Goal: Obtain resource: Download file/media

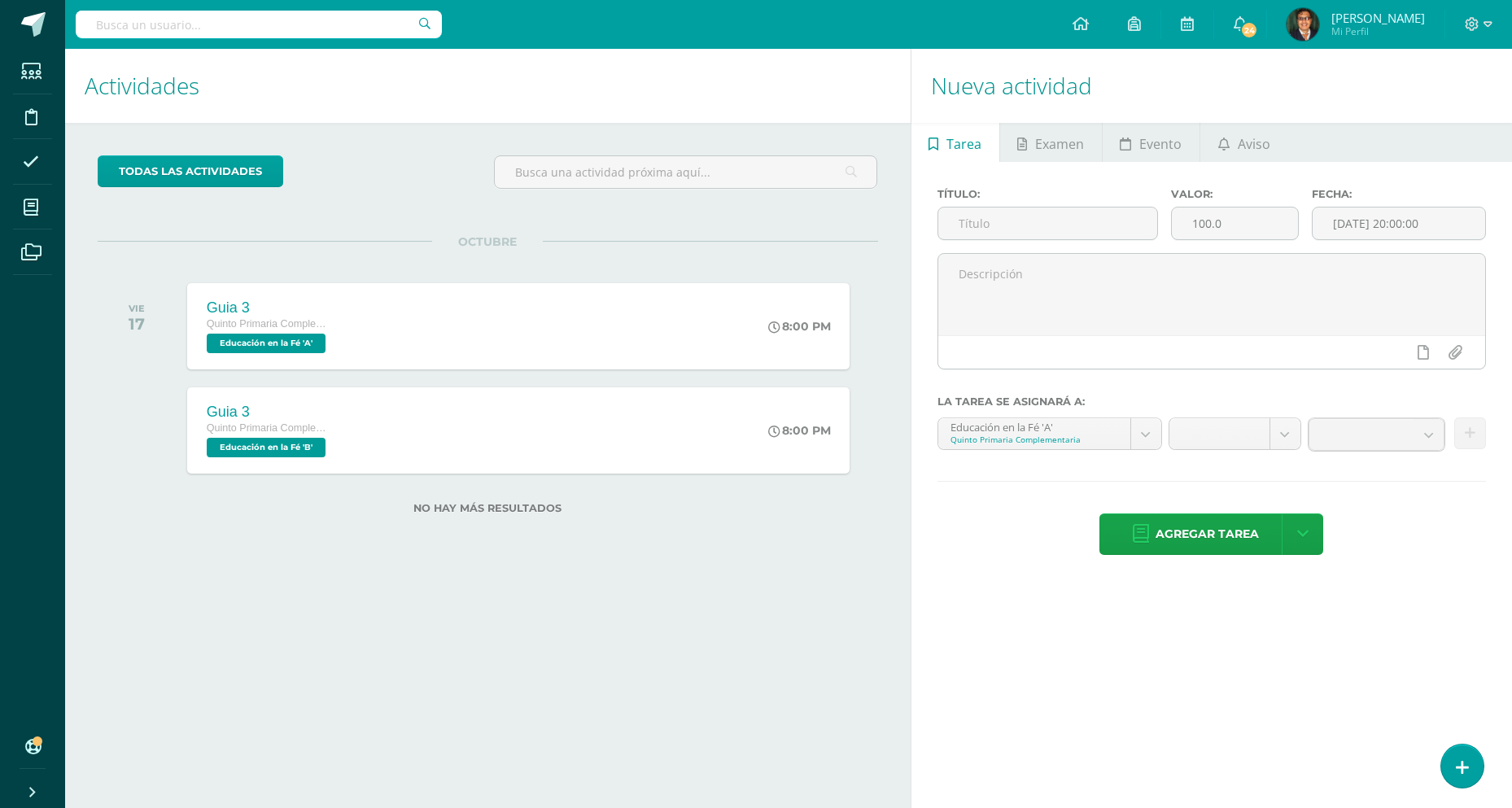
click at [375, 81] on h1 "Actividades" at bounding box center [488, 86] width 806 height 74
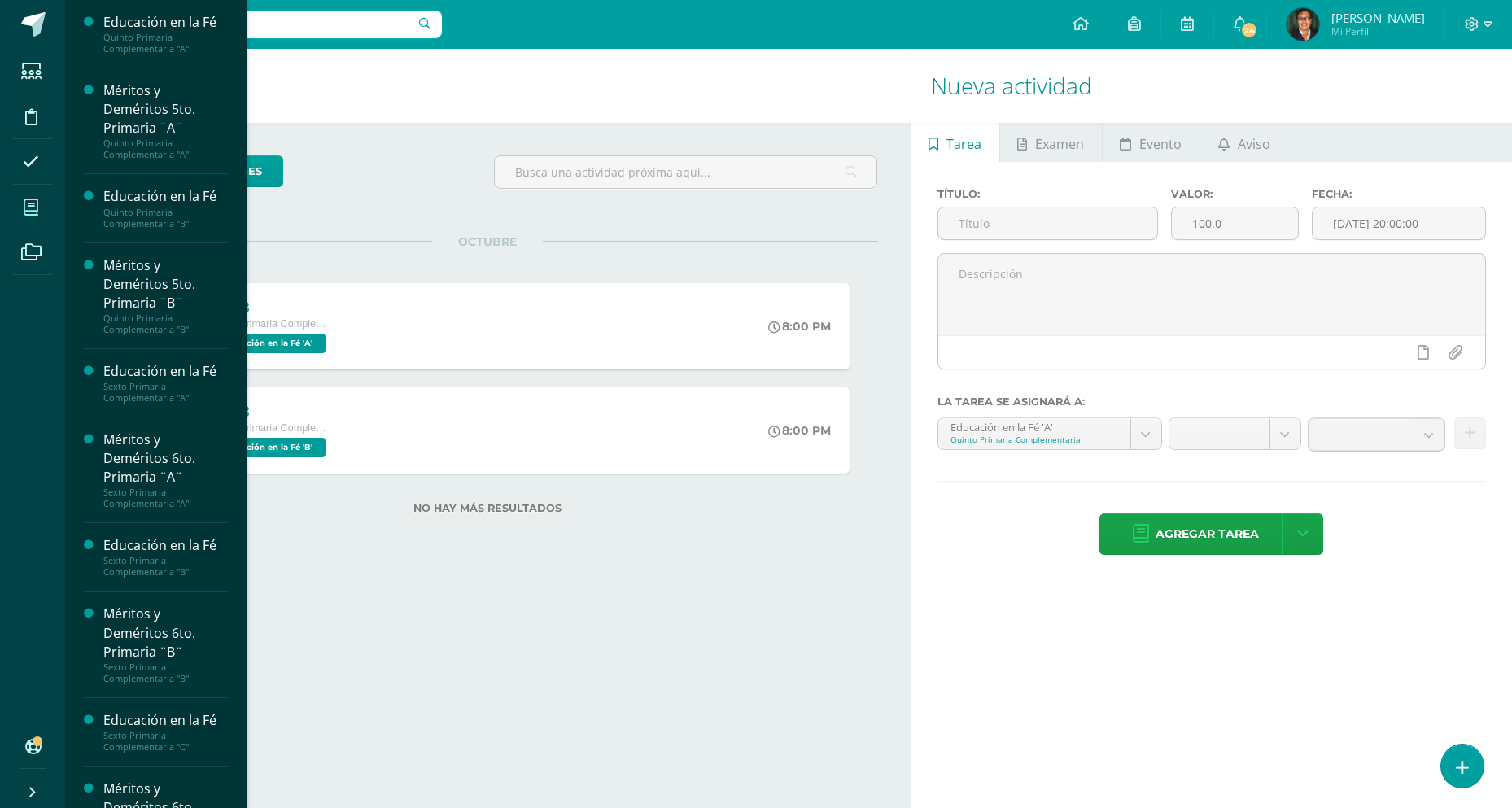
click at [50, 202] on link "Mis cursos" at bounding box center [32, 207] width 39 height 46
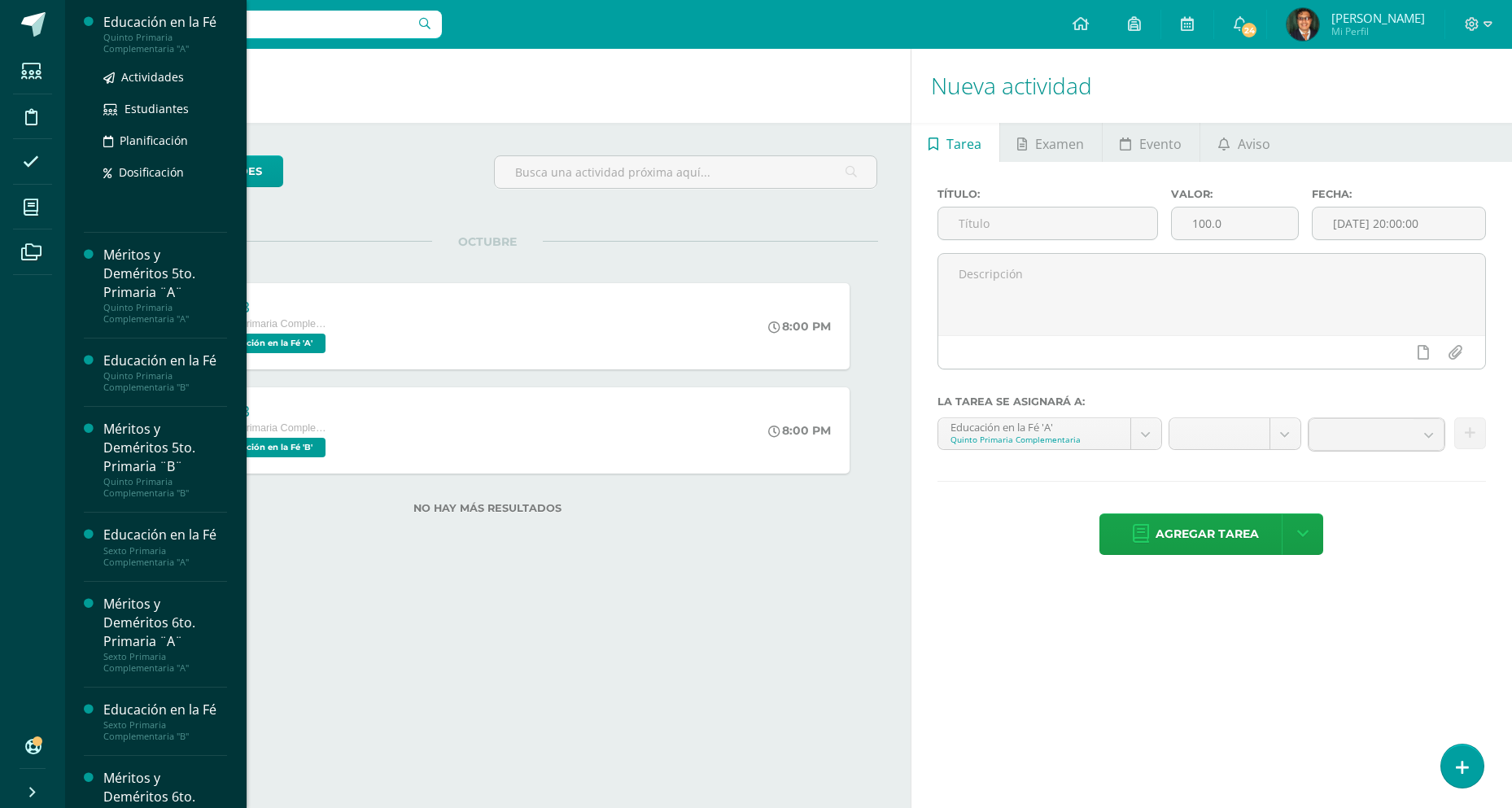
click at [179, 40] on div "Quinto Primaria Complementaria "A"" at bounding box center [165, 43] width 124 height 22
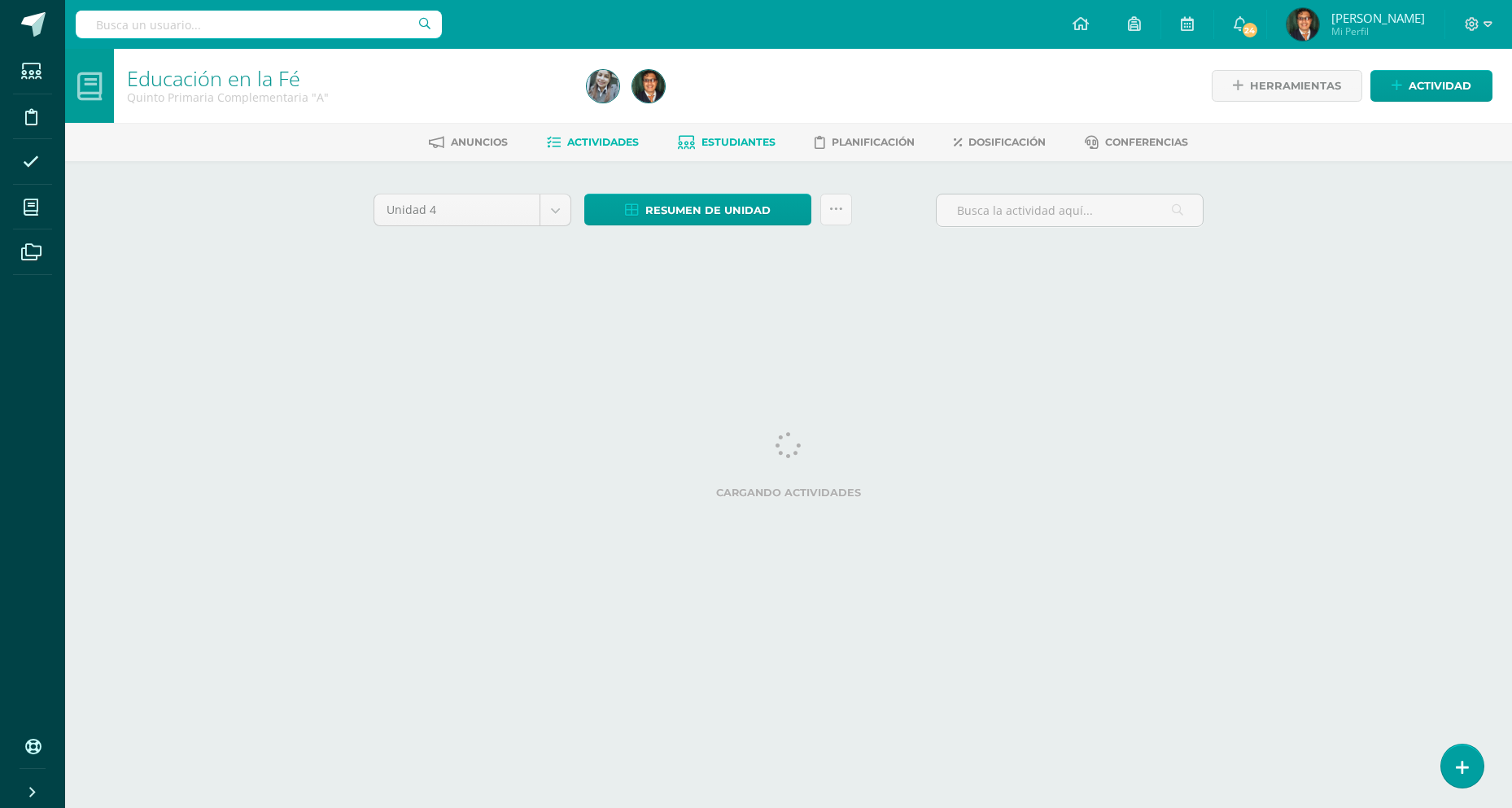
click at [739, 140] on span "Estudiantes" at bounding box center [738, 142] width 74 height 12
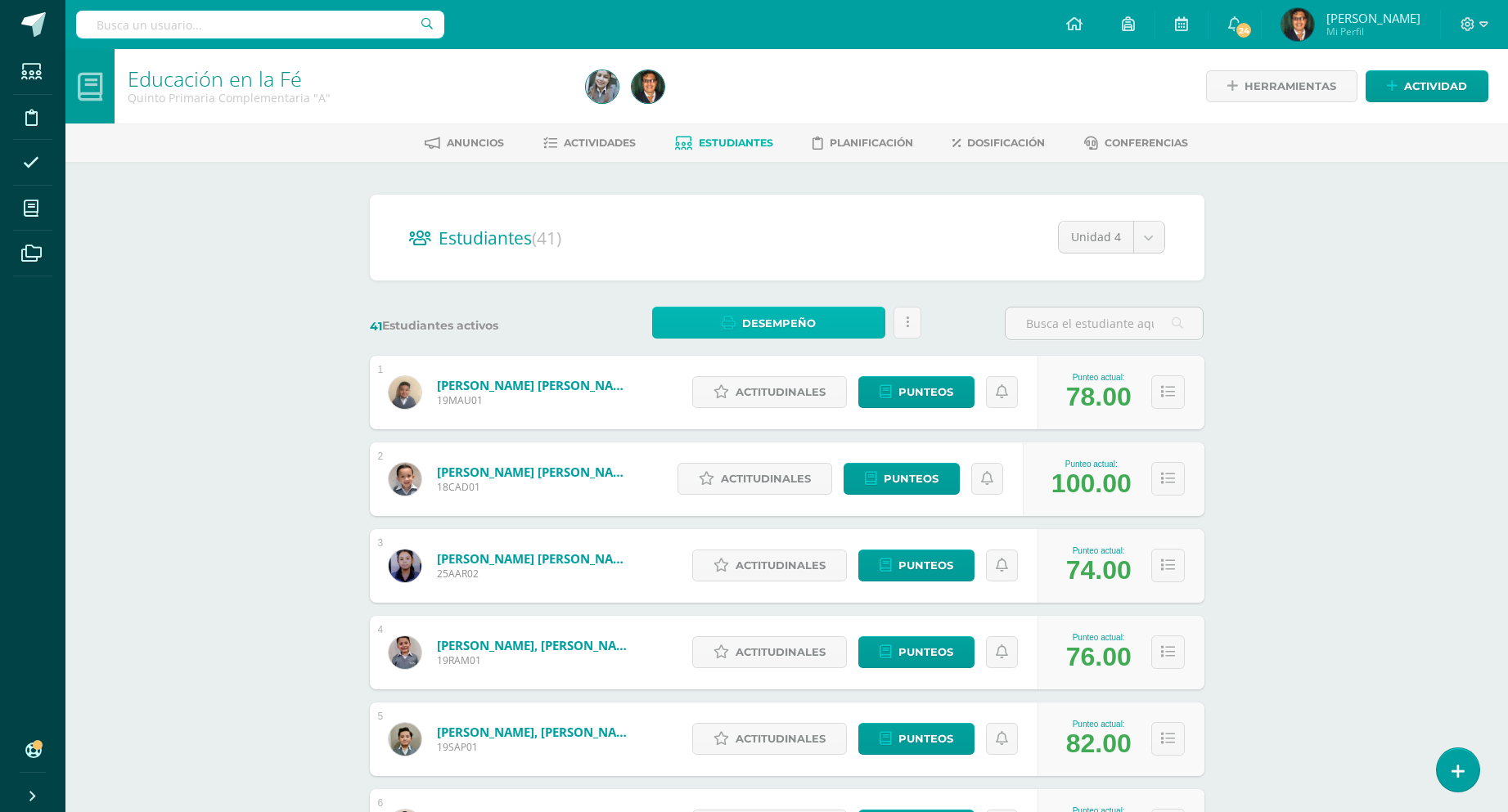
click at [802, 321] on span "Desempeño" at bounding box center [779, 323] width 74 height 30
click at [791, 242] on link "Descargar como HTML" at bounding box center [768, 242] width 174 height 25
click at [730, 141] on span "Estudiantes" at bounding box center [736, 143] width 74 height 12
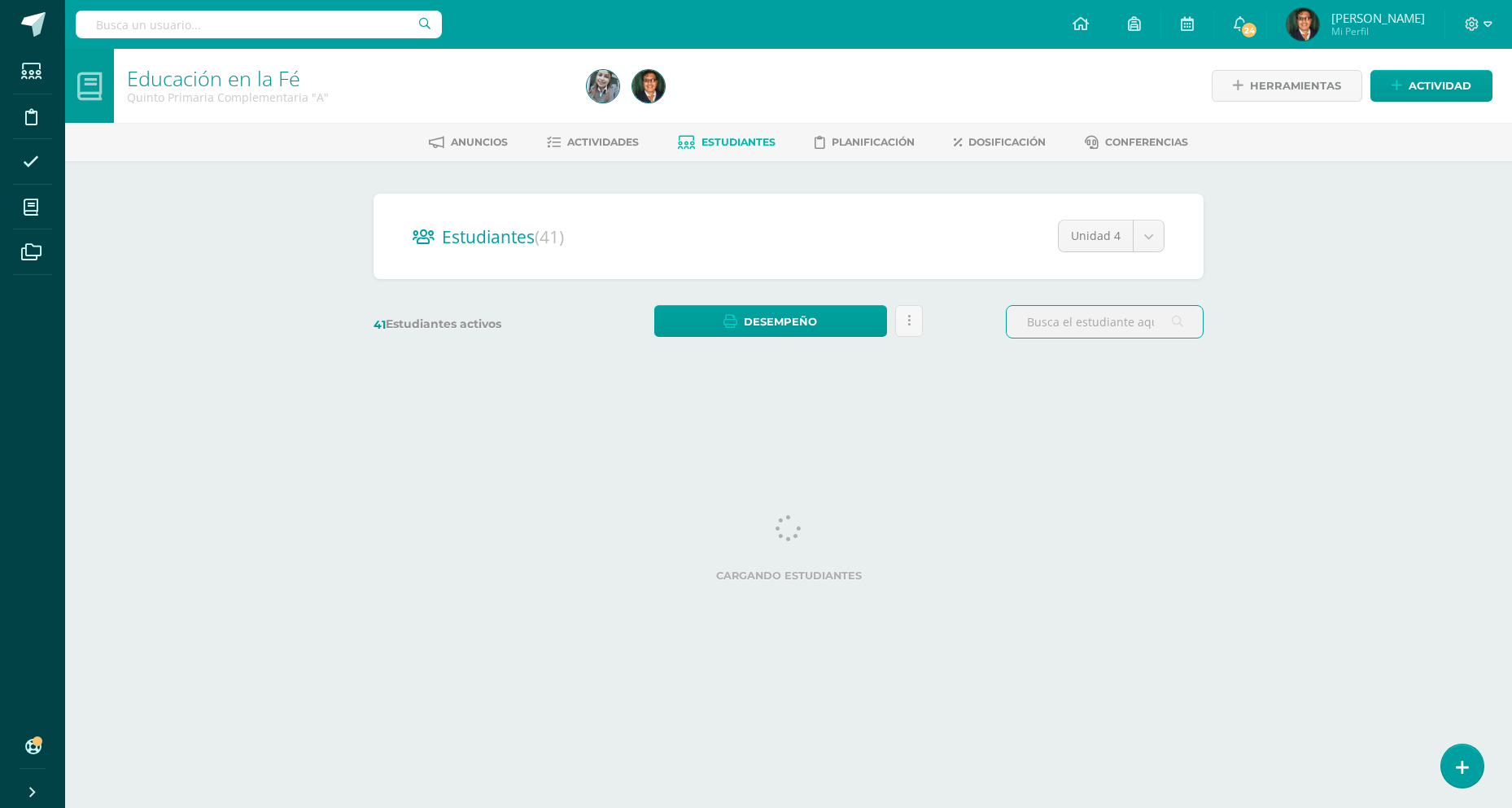
click at [518, 387] on html "Estudiantes Disciplina Asistencia Mis cursos Archivos Soporte Ayuda Reportar un…" at bounding box center [756, 193] width 1512 height 387
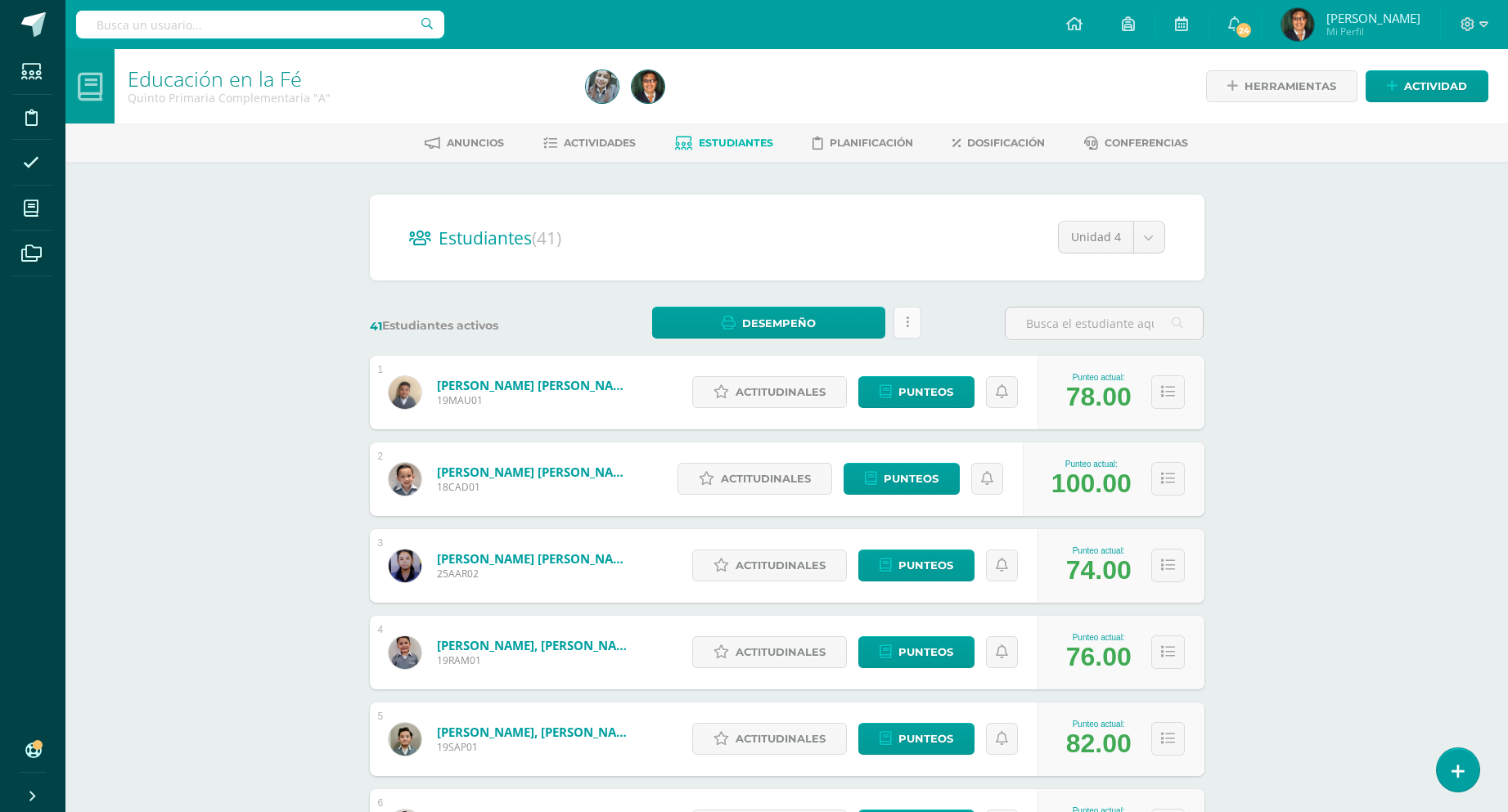
click at [921, 317] on link at bounding box center [907, 322] width 28 height 32
click at [896, 320] on link at bounding box center [907, 322] width 28 height 32
click at [868, 325] on link "Desempeño" at bounding box center [768, 322] width 233 height 32
click at [818, 242] on link "Descargar como HTML" at bounding box center [768, 242] width 174 height 25
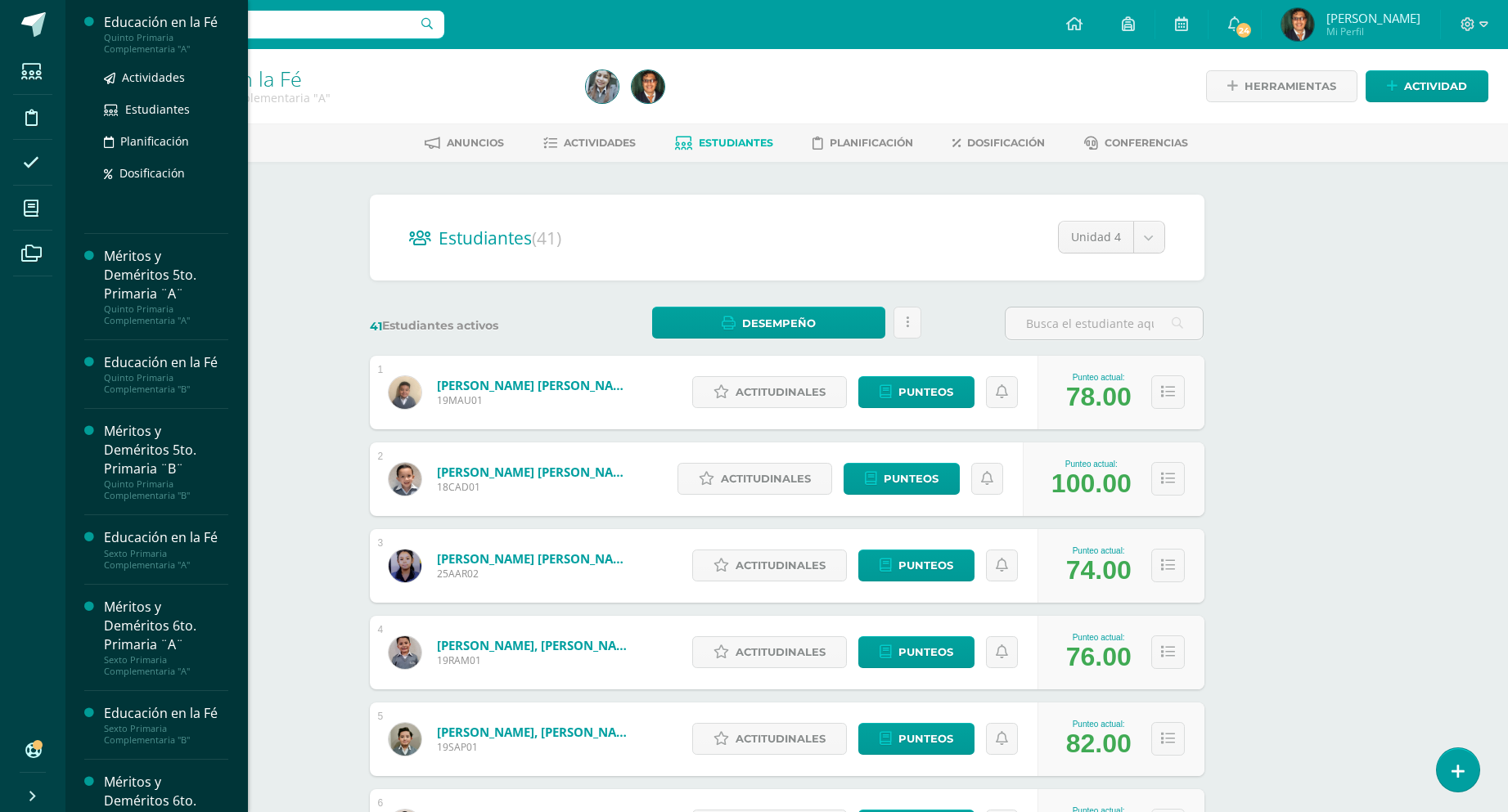
click at [199, 36] on div "Quinto Primaria Complementaria "A"" at bounding box center [166, 43] width 125 height 23
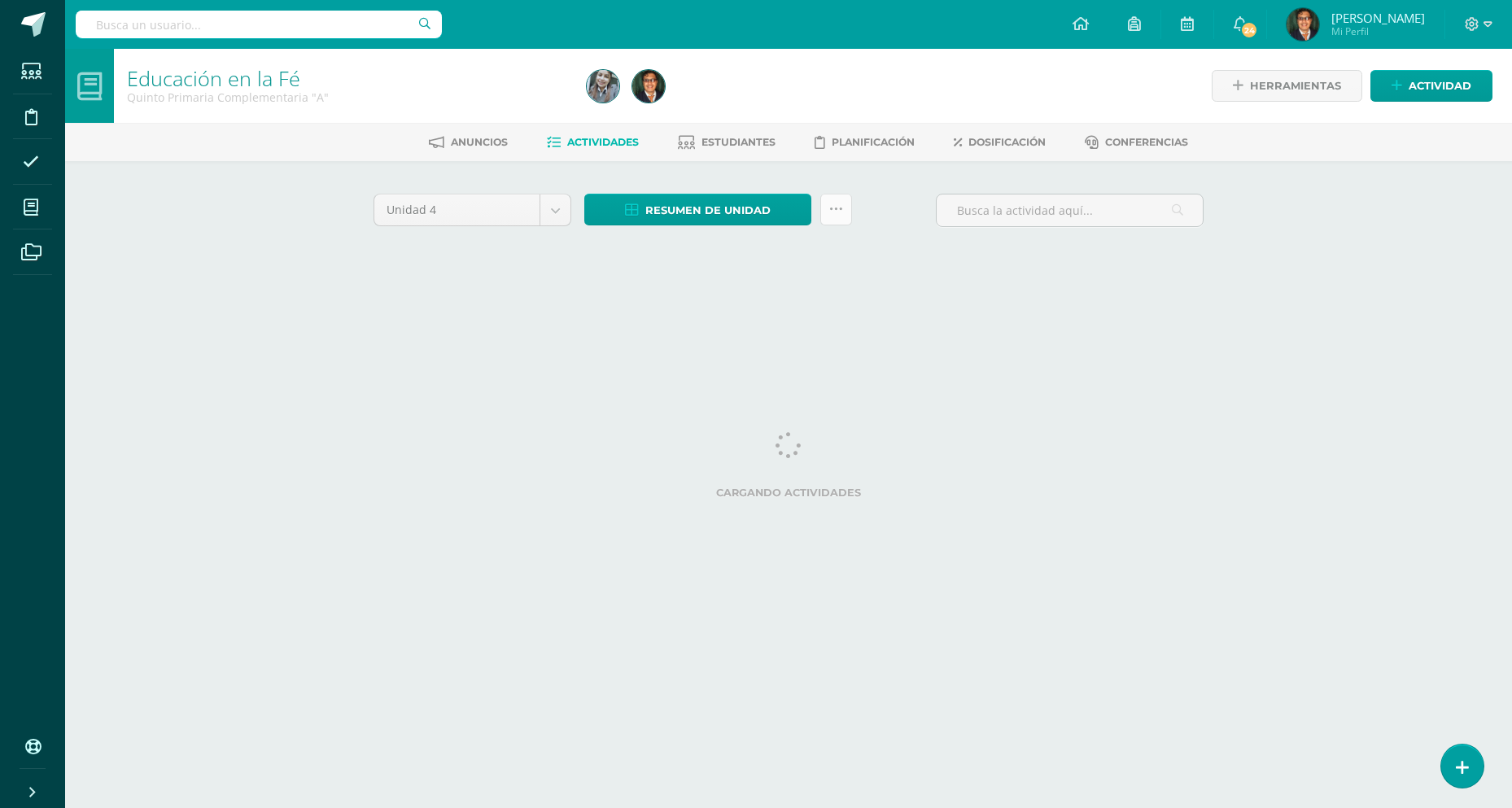
click at [844, 209] on link at bounding box center [836, 209] width 32 height 32
click at [762, 144] on span "Estudiantes" at bounding box center [738, 142] width 74 height 12
click at [742, 136] on span "Estudiantes" at bounding box center [738, 142] width 74 height 12
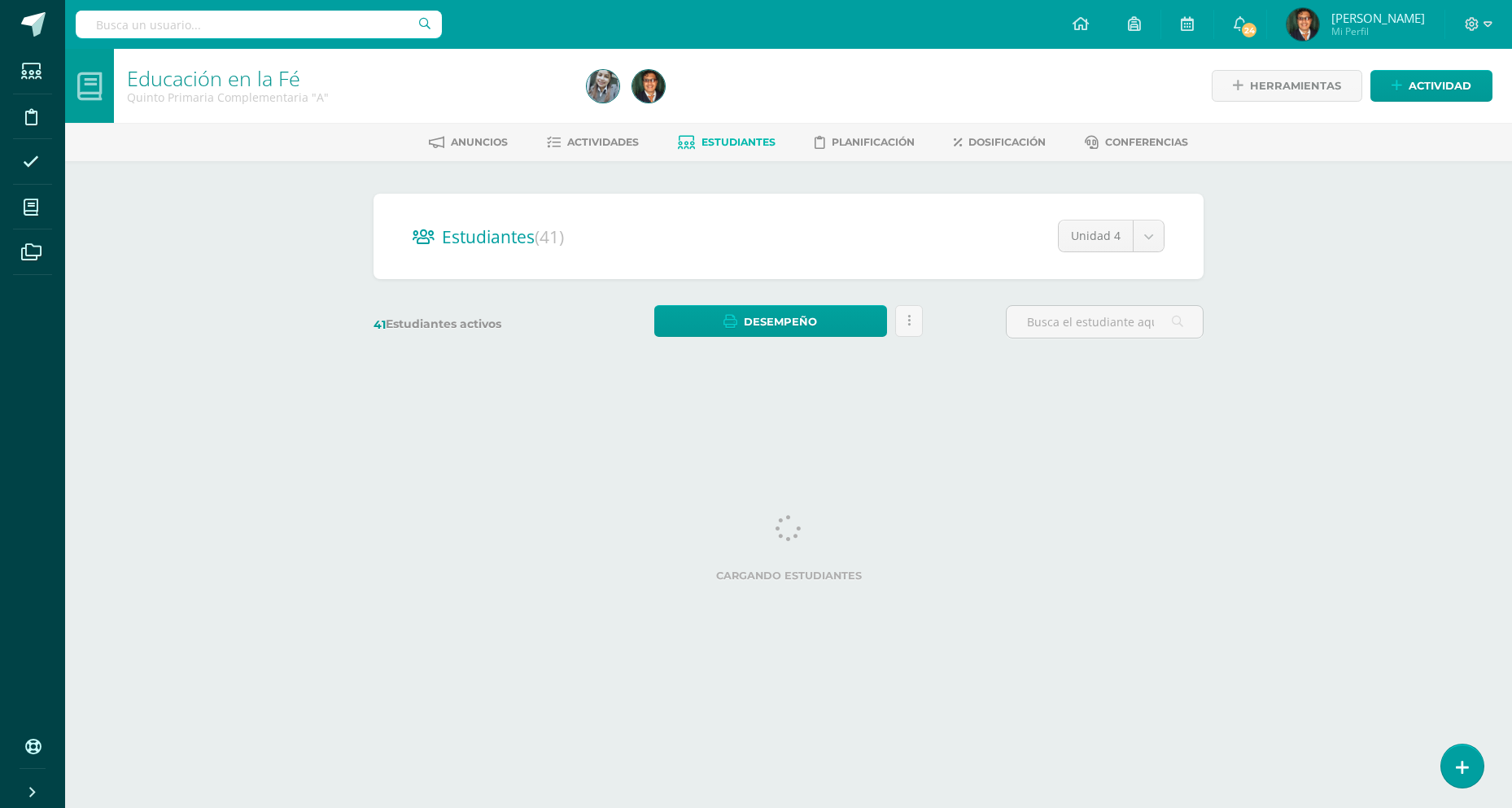
click at [742, 136] on span "Estudiantes" at bounding box center [738, 142] width 74 height 12
drag, startPoint x: 0, startPoint y: 0, endPoint x: 718, endPoint y: 134, distance: 730.4
click at [718, 134] on link "Estudiantes" at bounding box center [726, 142] width 97 height 26
drag, startPoint x: 840, startPoint y: 320, endPoint x: 781, endPoint y: 388, distance: 90.0
click at [781, 387] on html "Estudiantes Disciplina Asistencia Mis cursos Archivos Soporte Ayuda Reportar un…" at bounding box center [756, 193] width 1512 height 387
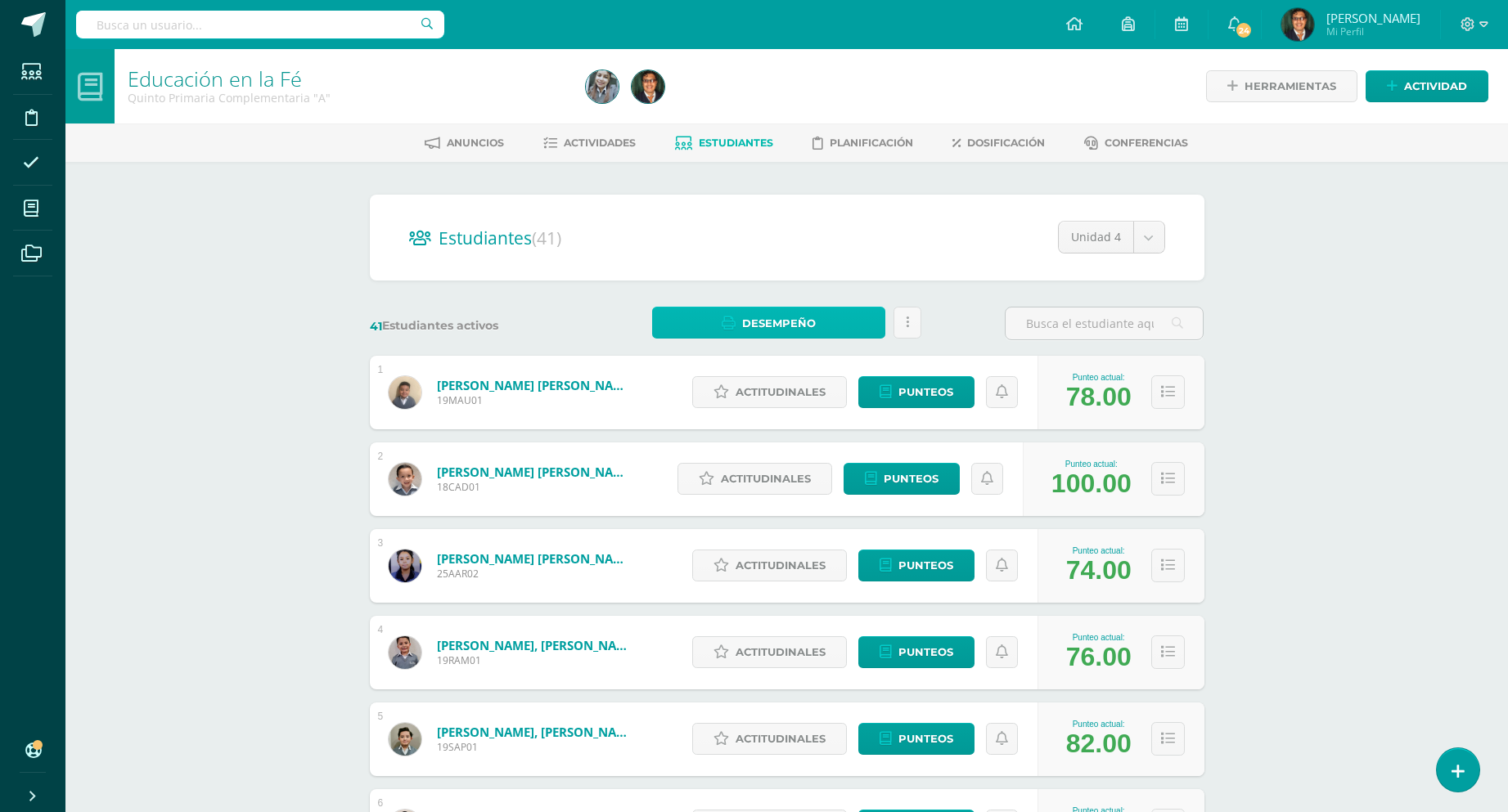
click at [720, 326] on link "Desempeño" at bounding box center [768, 322] width 233 height 32
click at [804, 265] on link "Descargar como PDF" at bounding box center [768, 267] width 174 height 25
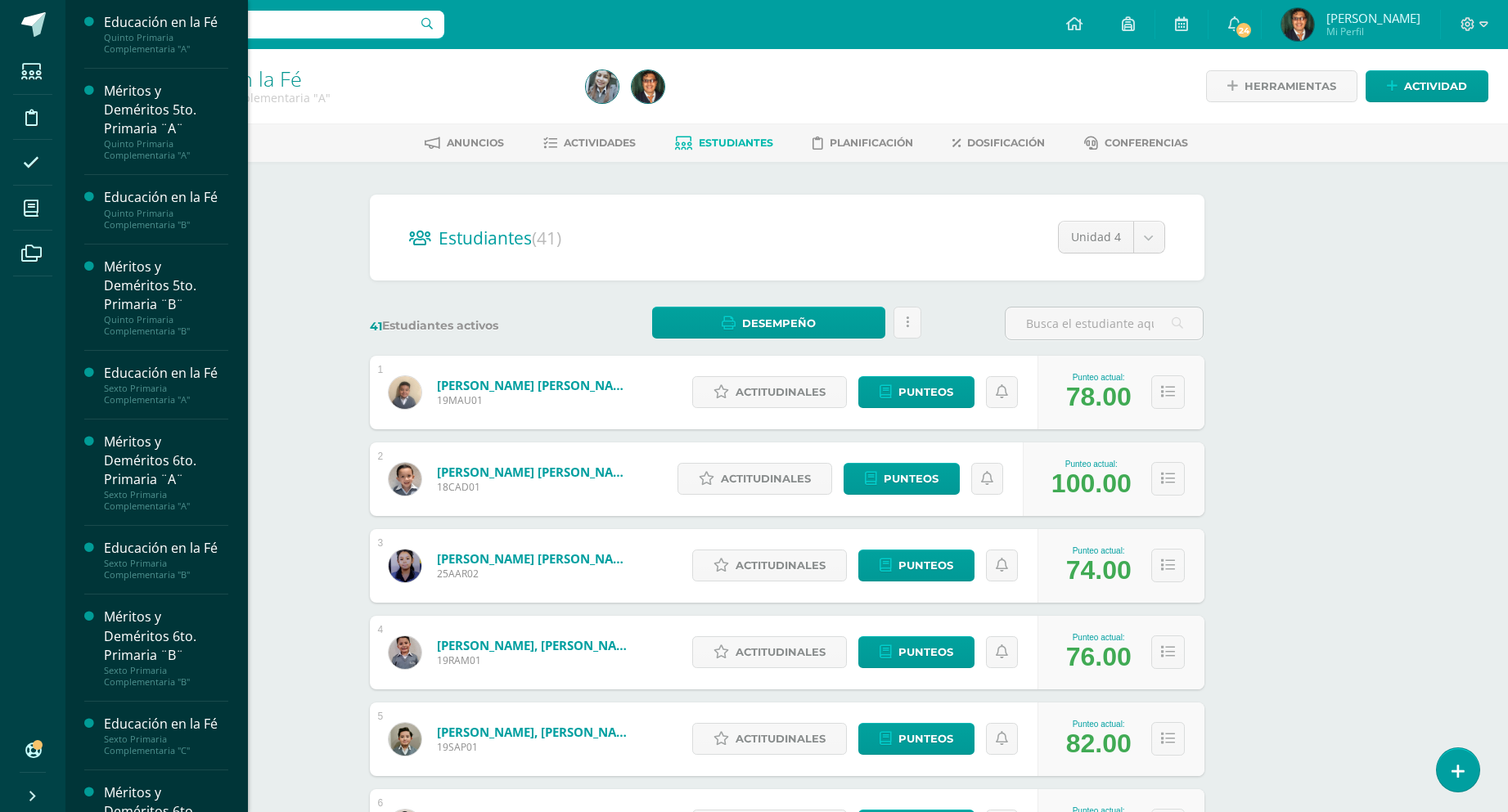
click at [55, 229] on li "Mis cursos" at bounding box center [33, 208] width 66 height 46
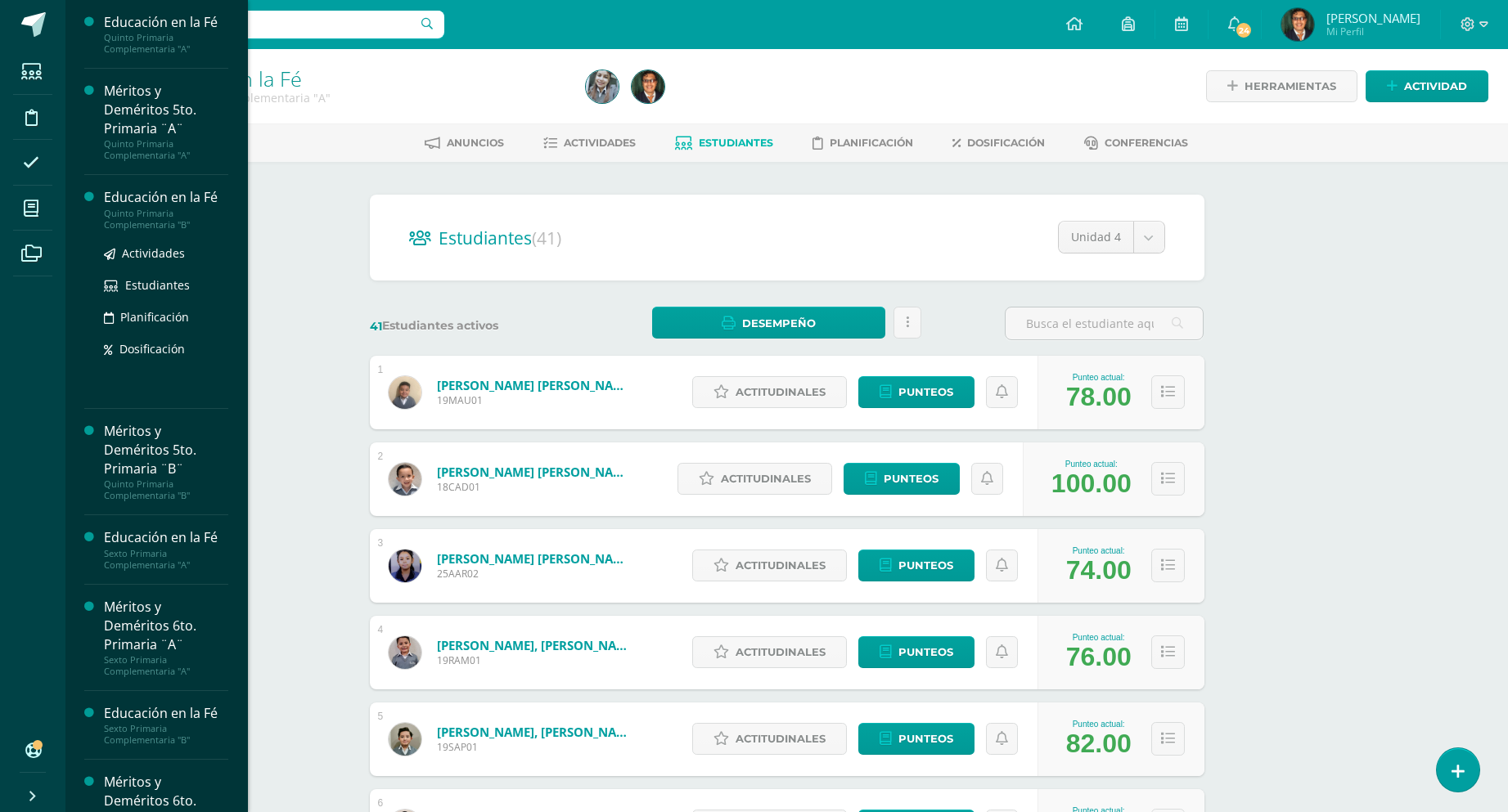
click at [217, 230] on div "Actividades Estudiantes Planificación Dosificación" at bounding box center [166, 313] width 125 height 165
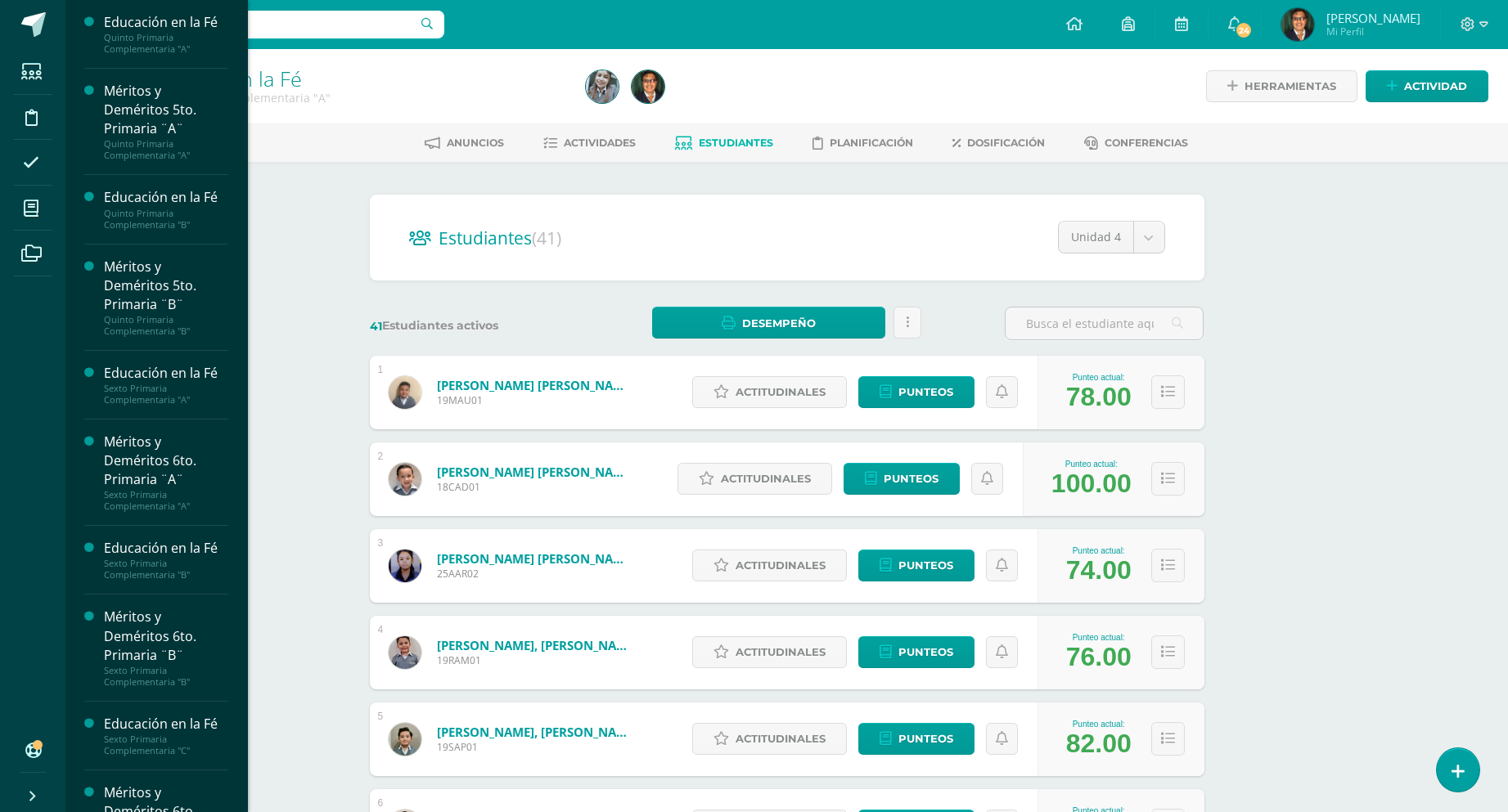
click at [235, 231] on div "Educación en la Fé Quinto Primaria Complementaria "A" Actividades Estudiantes P…" at bounding box center [157, 406] width 184 height 812
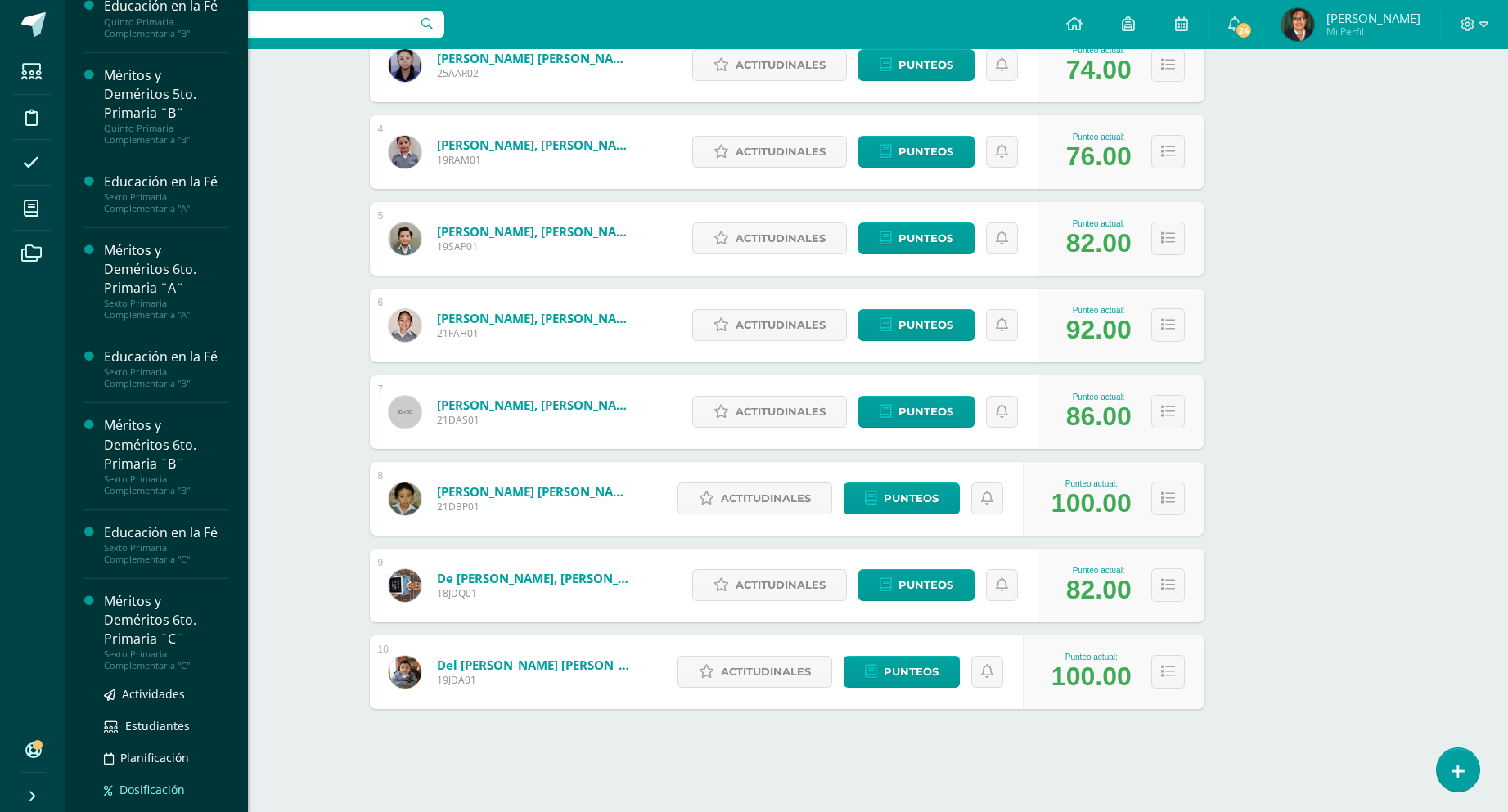
scroll to position [229, 0]
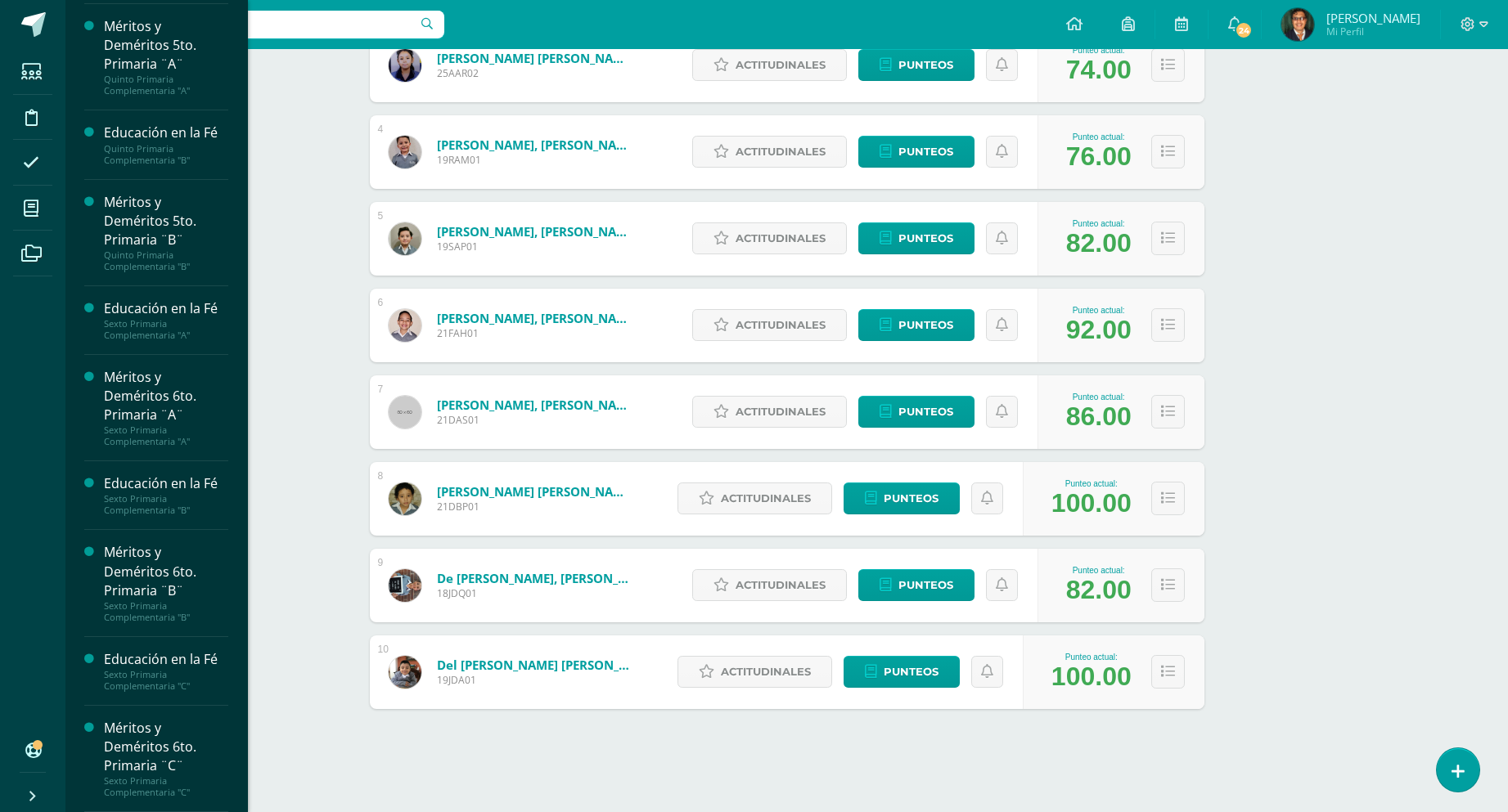
click at [218, 798] on div "Actividades Estudiantes Planificación Dosificación" at bounding box center [166, 798] width 125 height 0
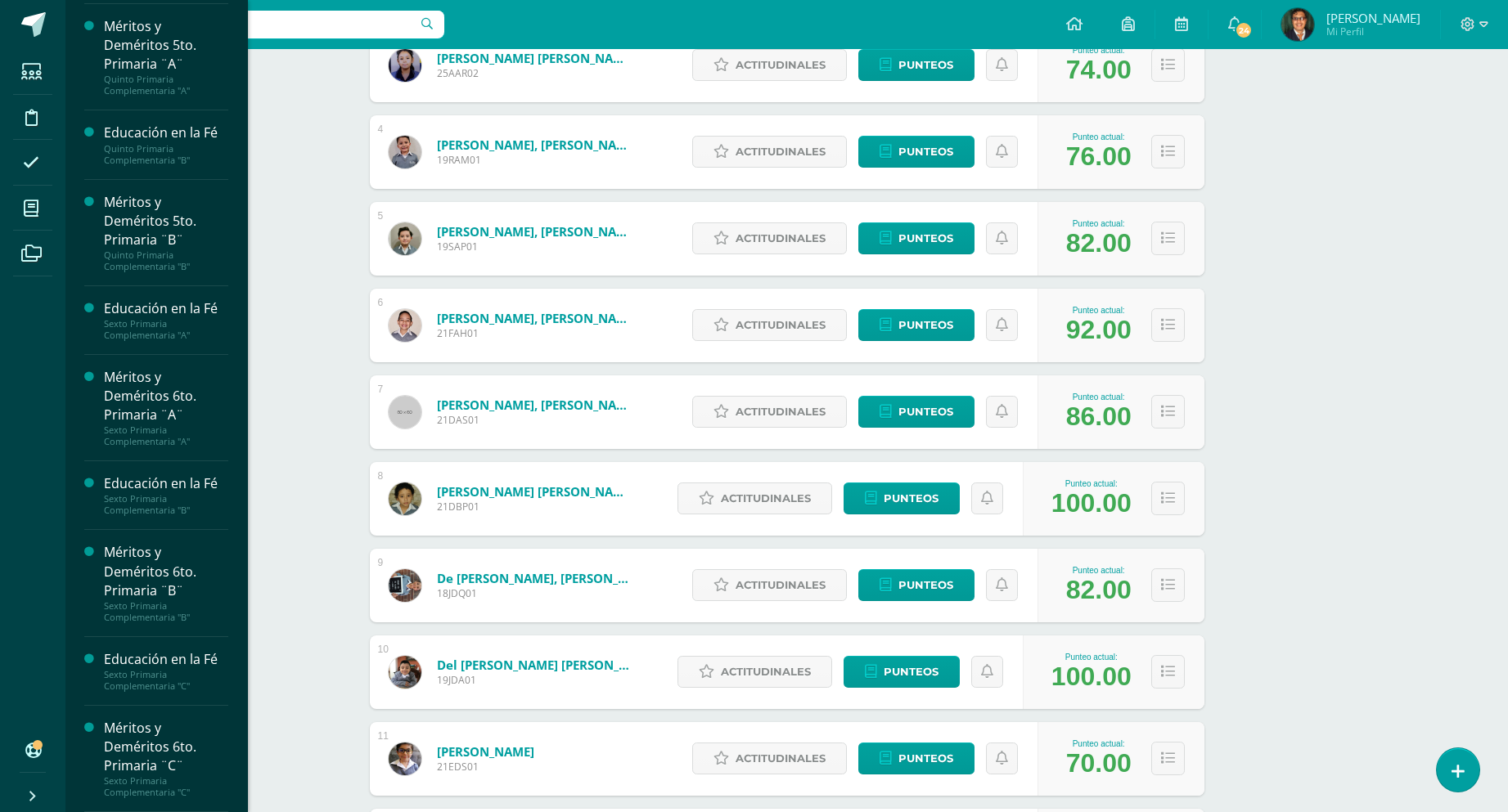
click at [229, 702] on div "Educación en la Fé Quinto Primaria Complementaria "A" Actividades Estudiantes P…" at bounding box center [157, 406] width 184 height 812
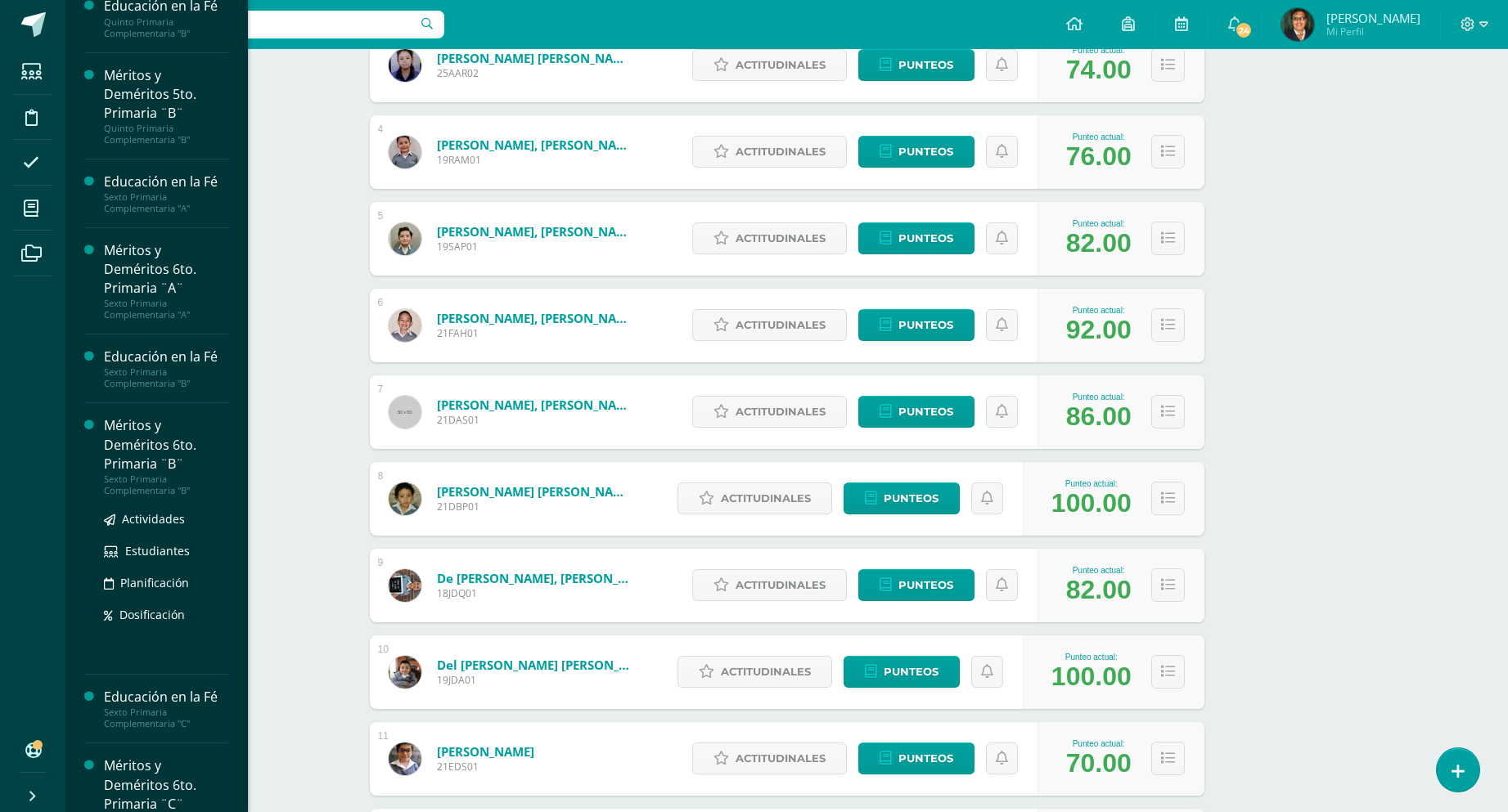
scroll to position [229, 0]
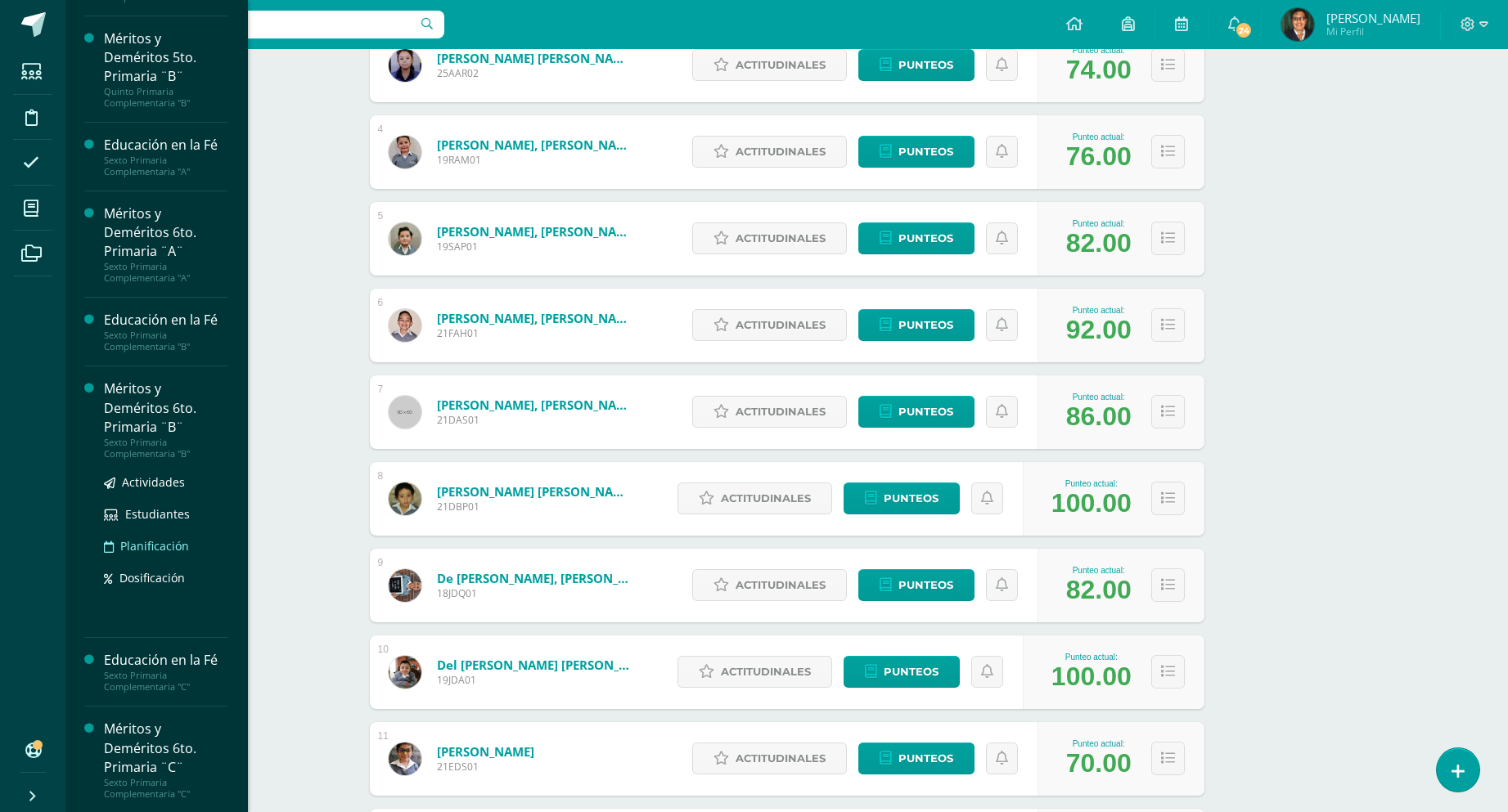
click at [214, 545] on ul "Actividades Estudiantes Planificación Dosificación" at bounding box center [166, 530] width 125 height 114
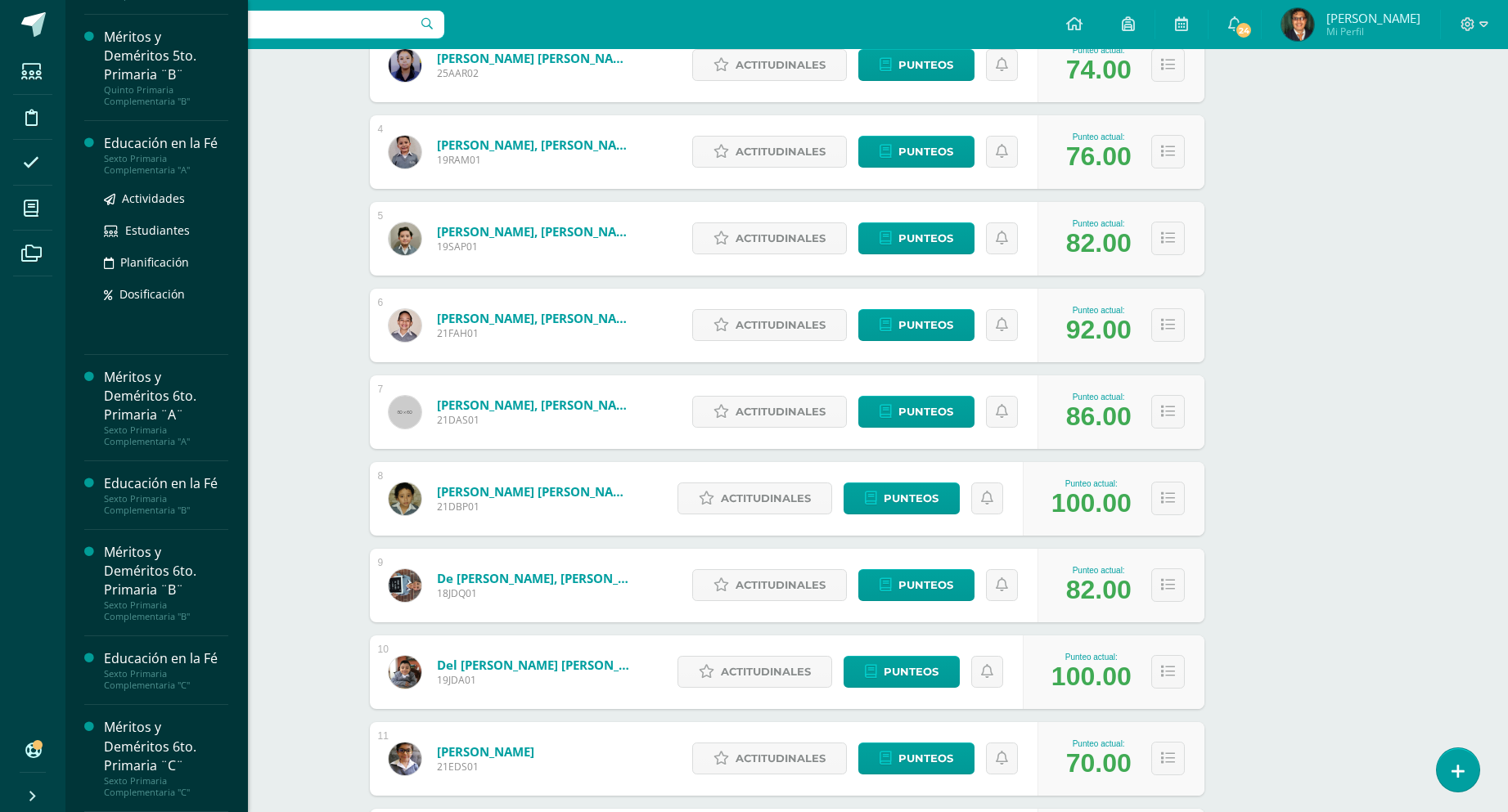
click at [201, 168] on div "Sexto Primaria Complementaria "A"" at bounding box center [166, 164] width 125 height 23
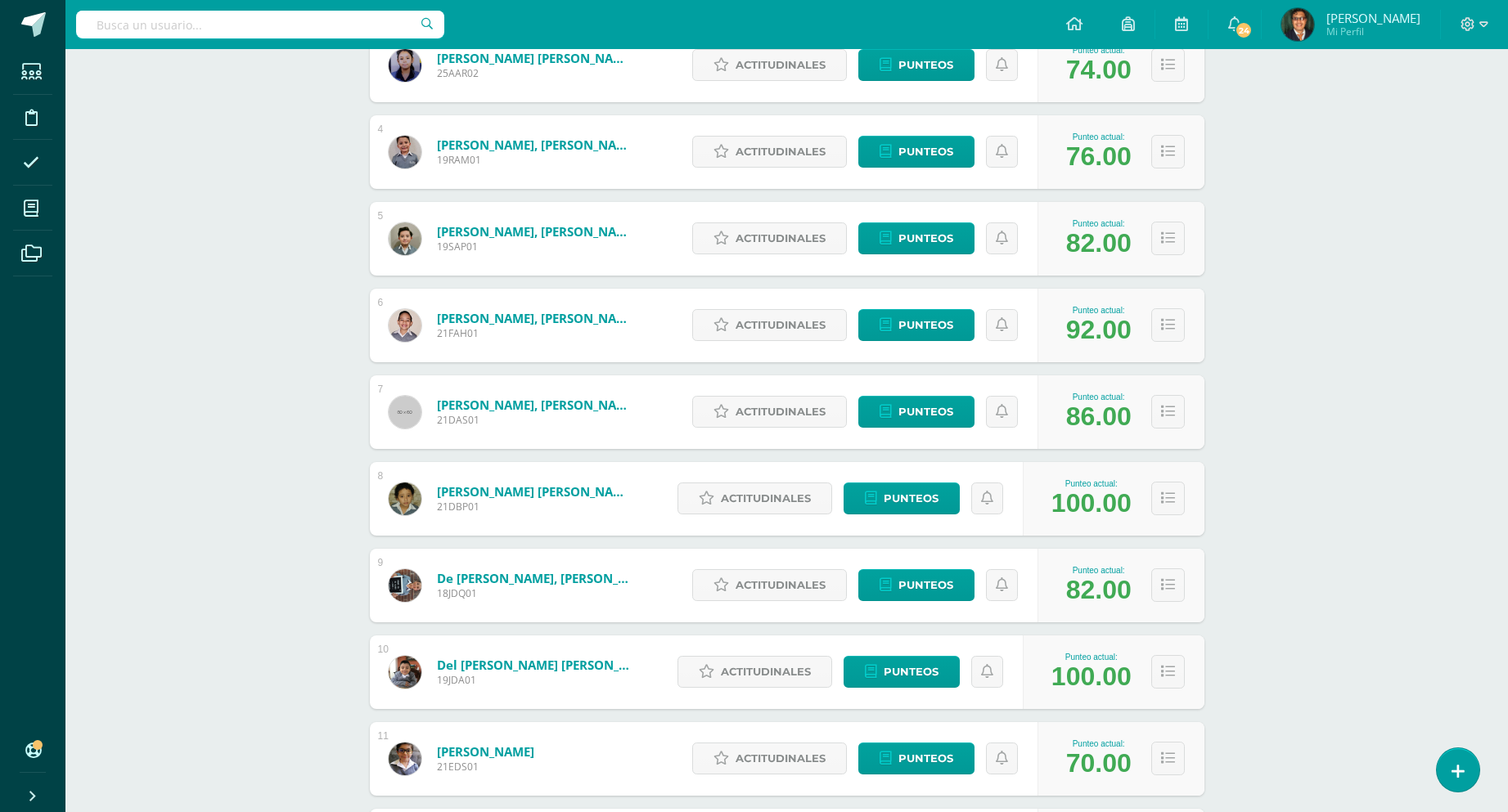
scroll to position [65, 0]
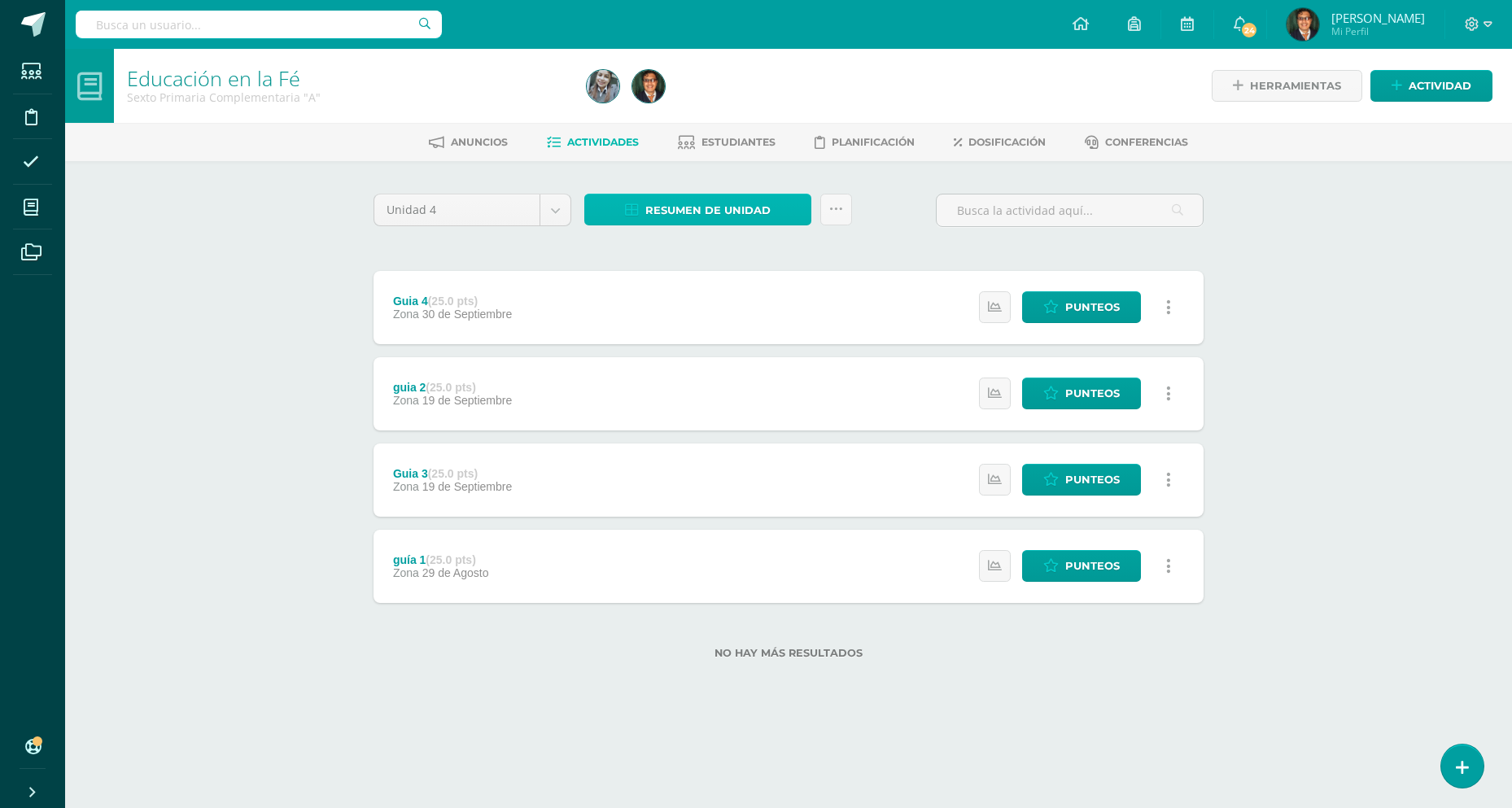
click at [794, 208] on link "Resumen de unidad" at bounding box center [698, 209] width 227 height 32
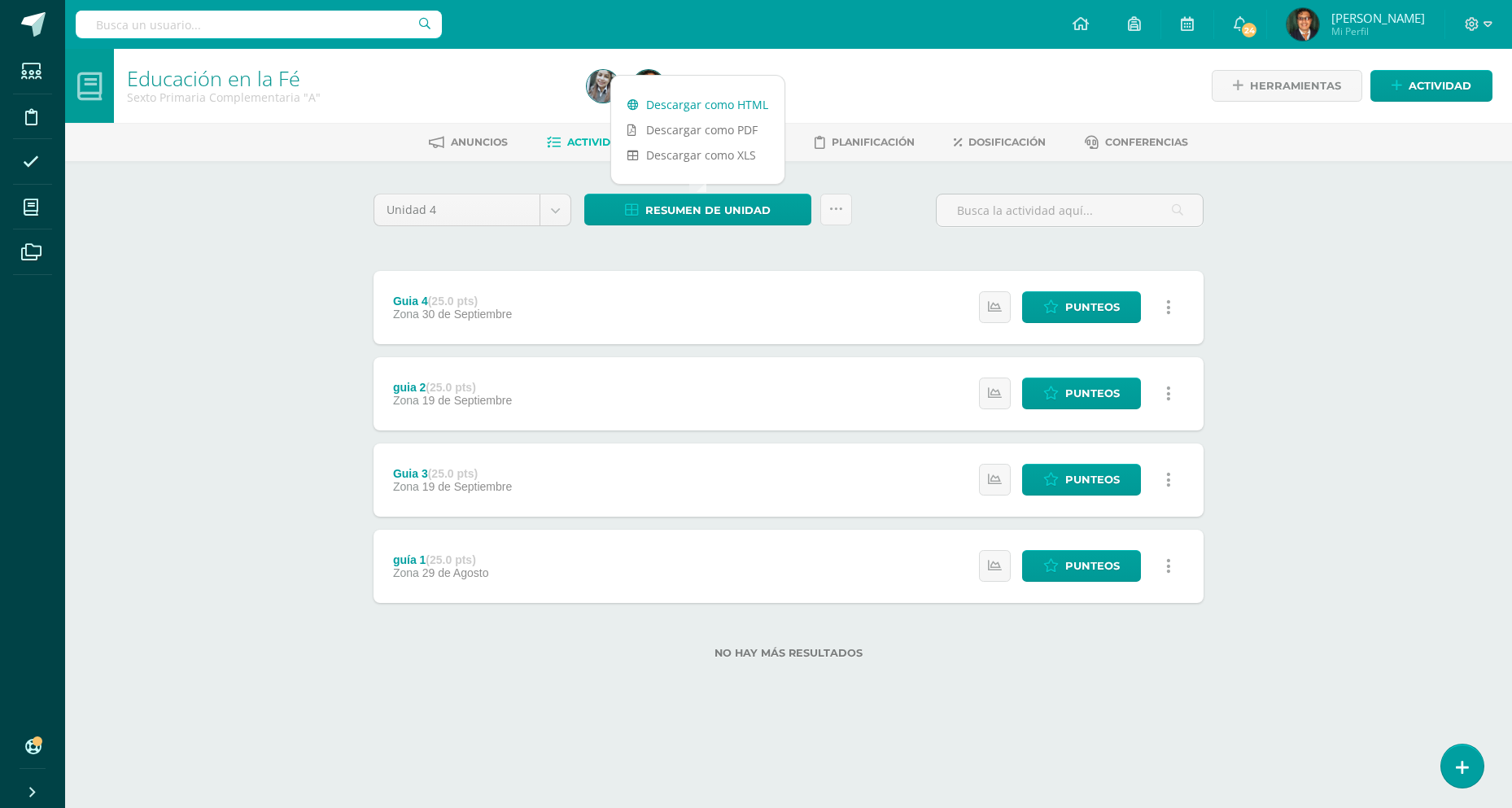
click at [750, 105] on link "Descargar como HTML" at bounding box center [697, 104] width 173 height 25
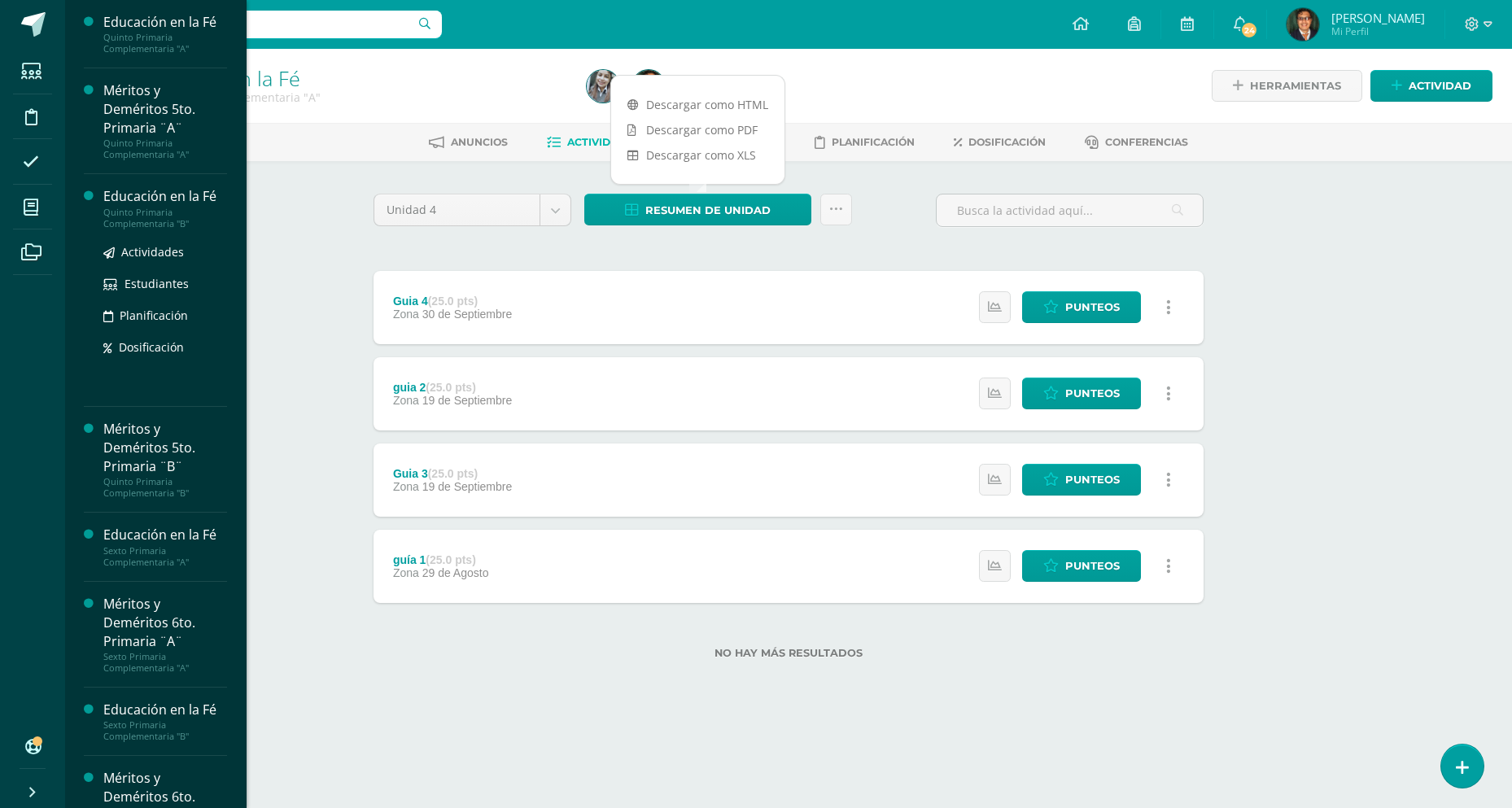
click at [215, 196] on div "Educación en la Fé" at bounding box center [165, 196] width 124 height 19
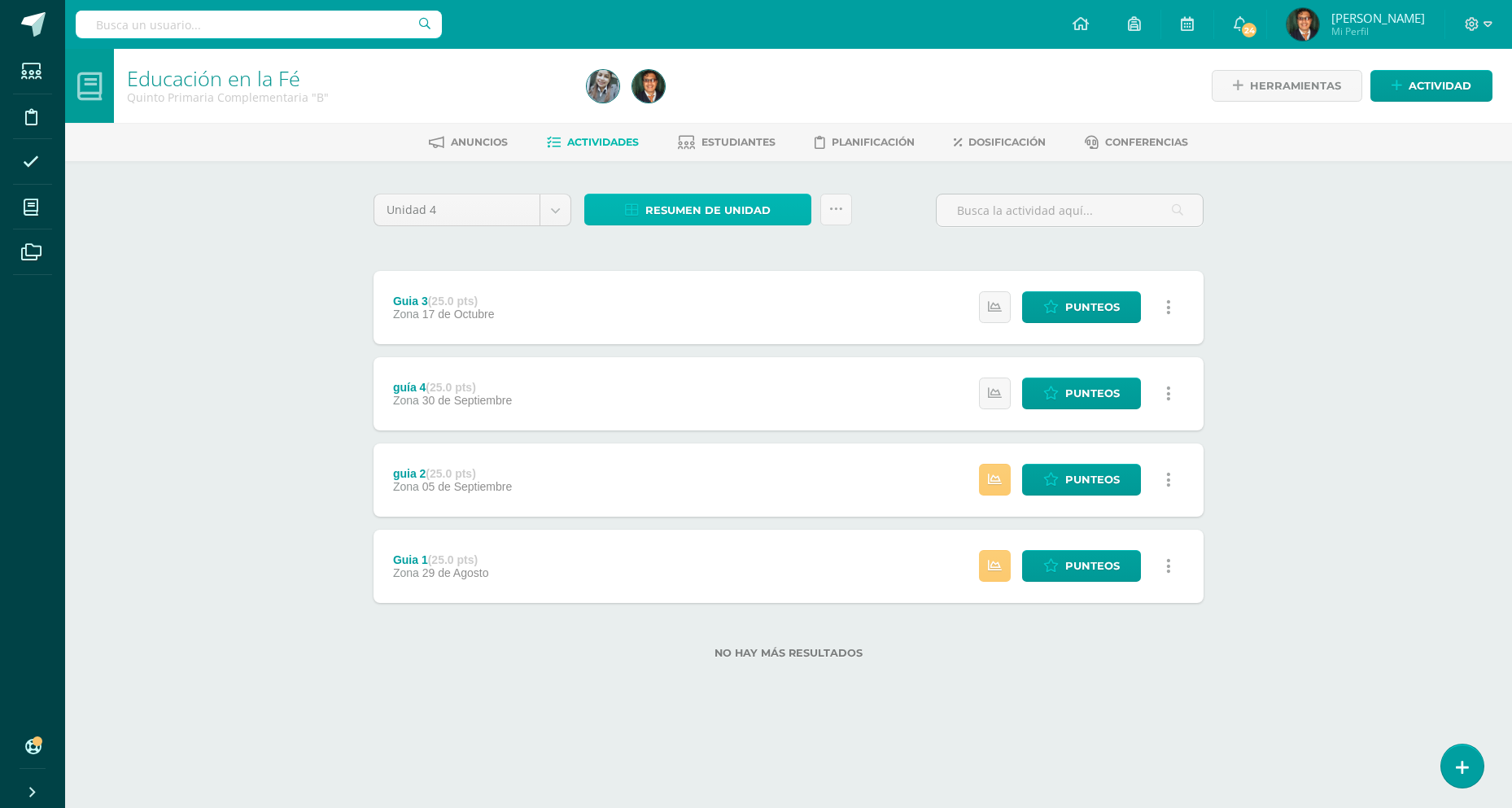
click at [802, 208] on link "Resumen de unidad" at bounding box center [698, 209] width 227 height 32
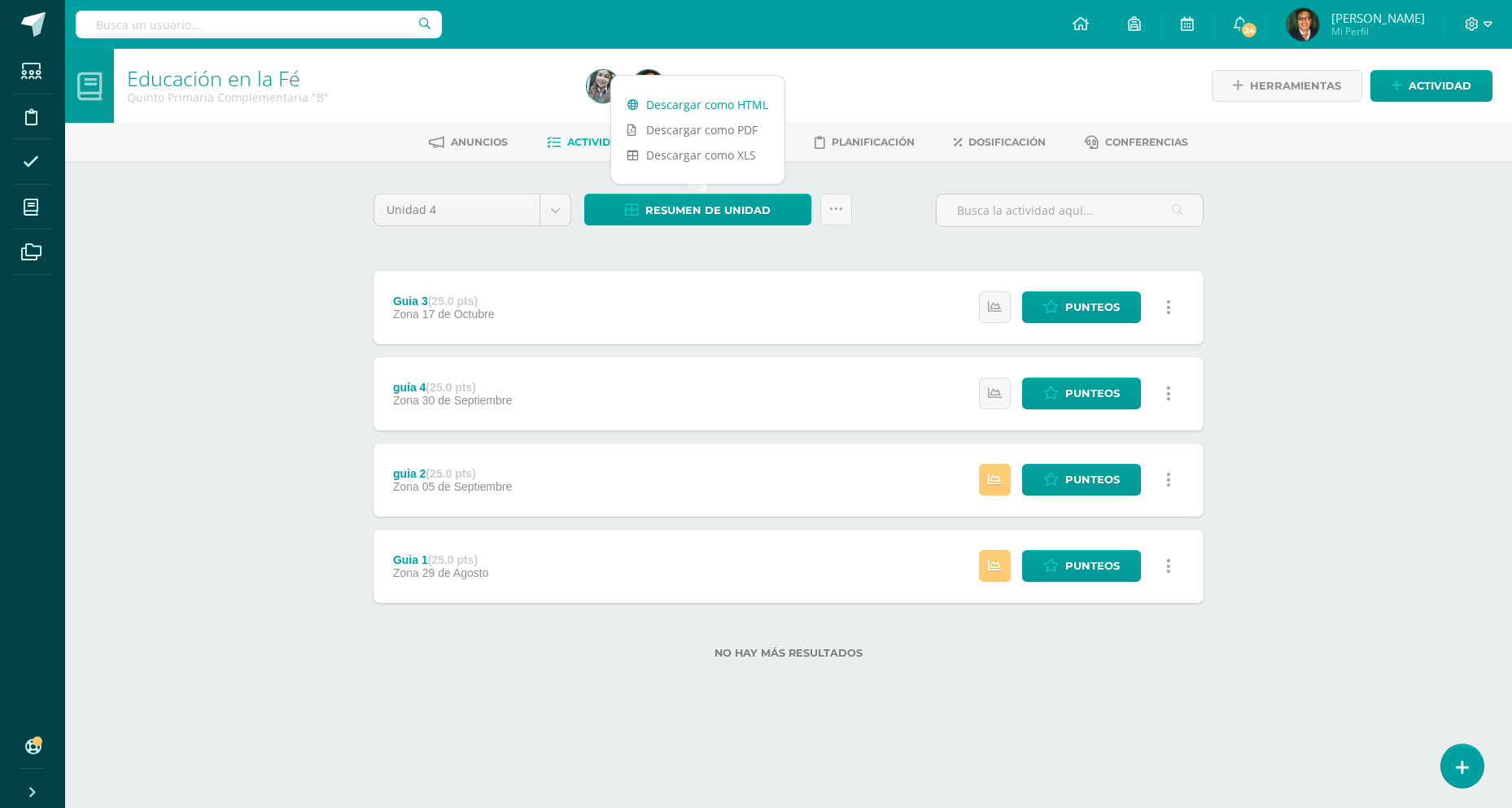
click at [741, 100] on link "Descargar como HTML" at bounding box center [697, 104] width 173 height 25
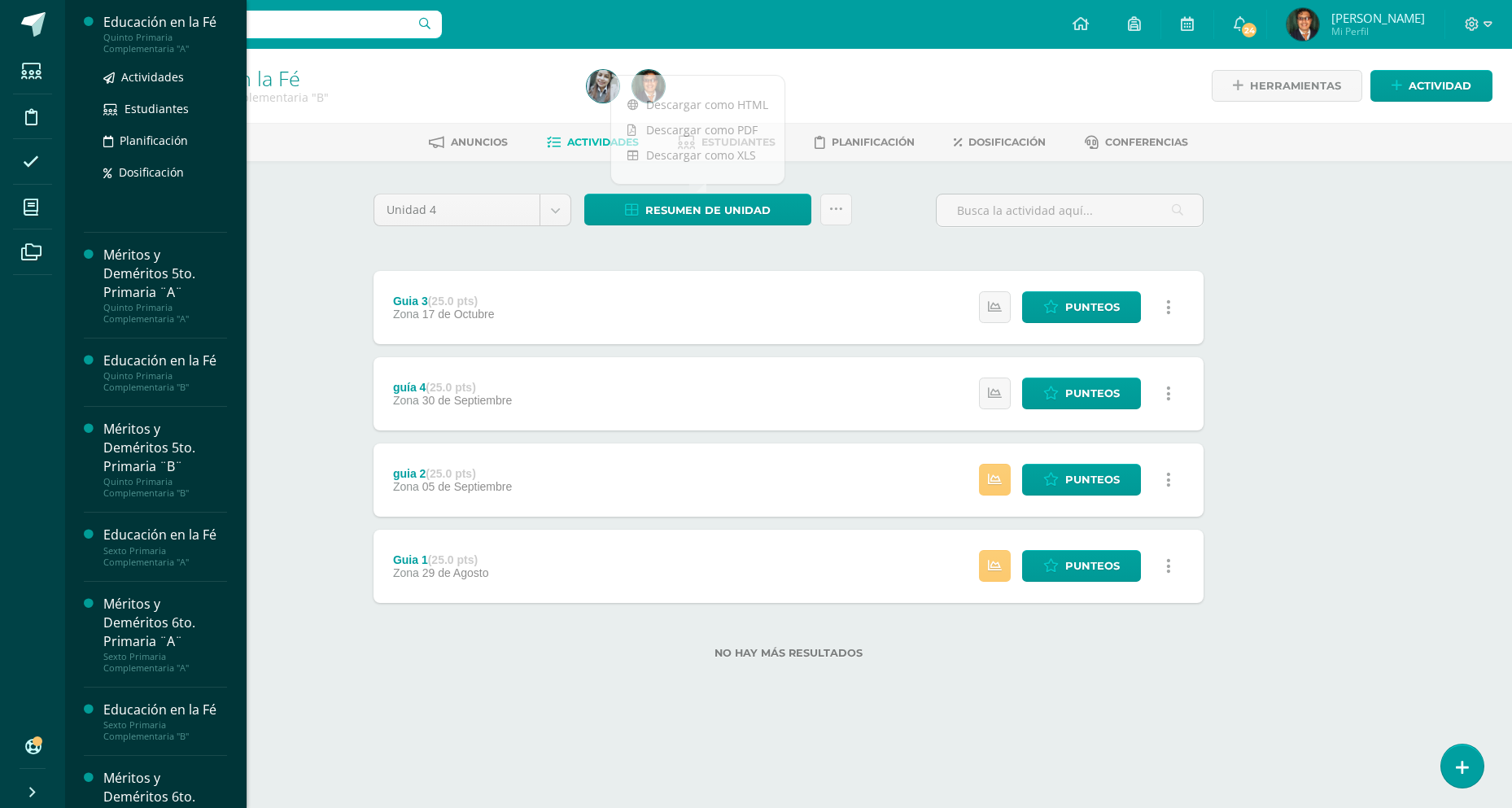
click at [175, 16] on div "Educación en la Fé" at bounding box center [165, 22] width 124 height 19
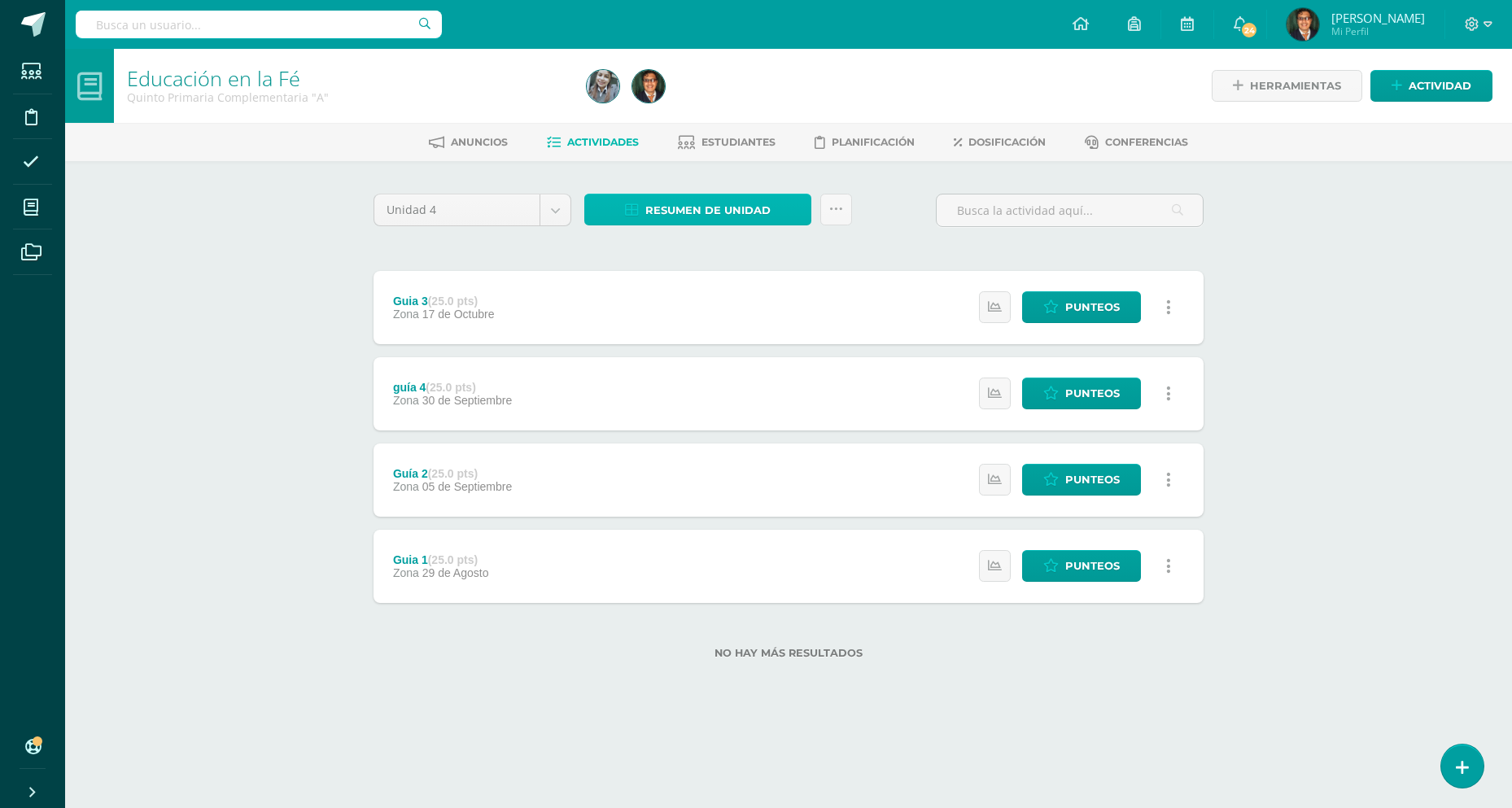
click at [782, 205] on link "Resumen de unidad" at bounding box center [698, 209] width 227 height 32
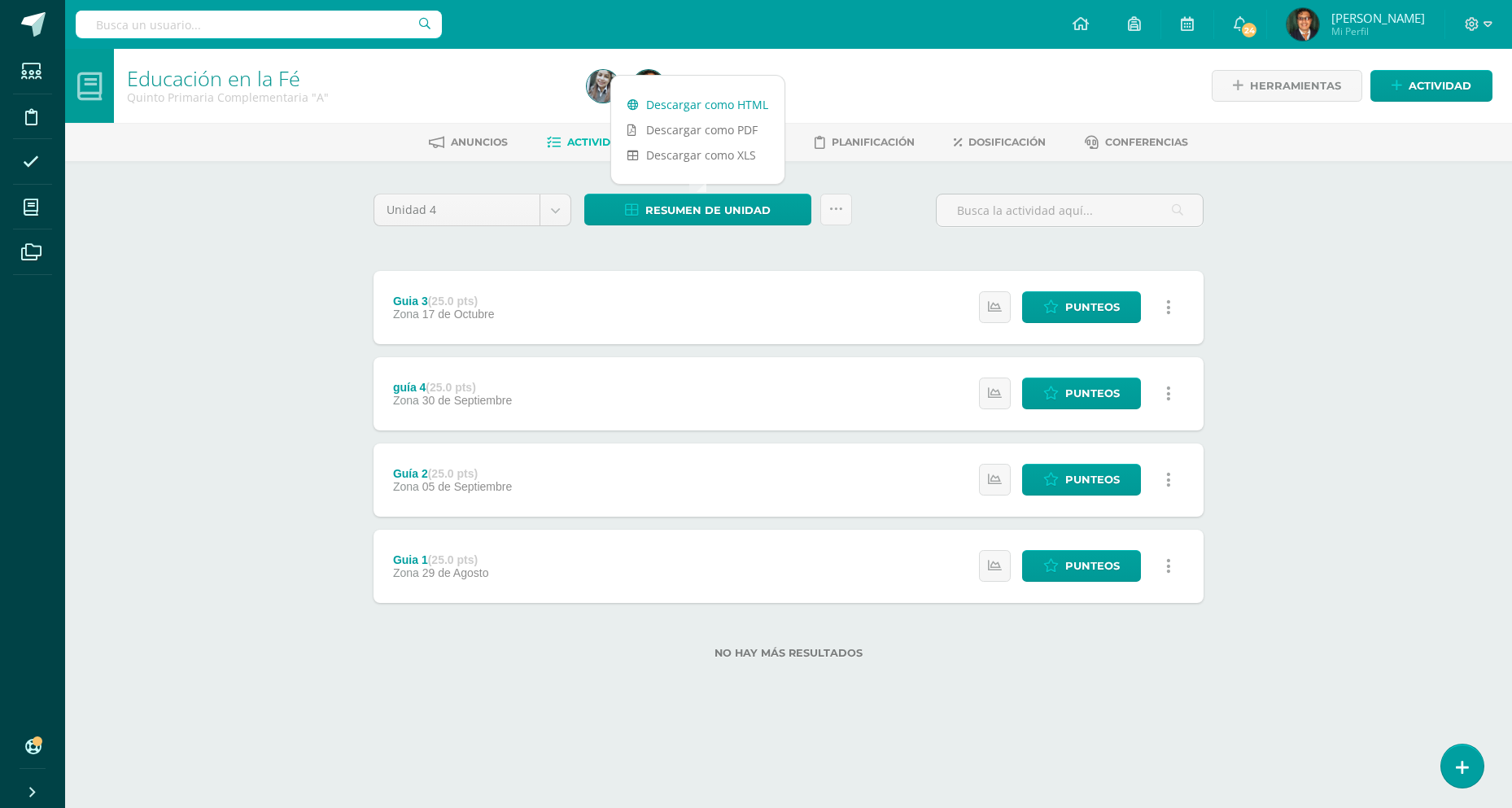
click at [755, 107] on link "Descargar como HTML" at bounding box center [697, 104] width 173 height 25
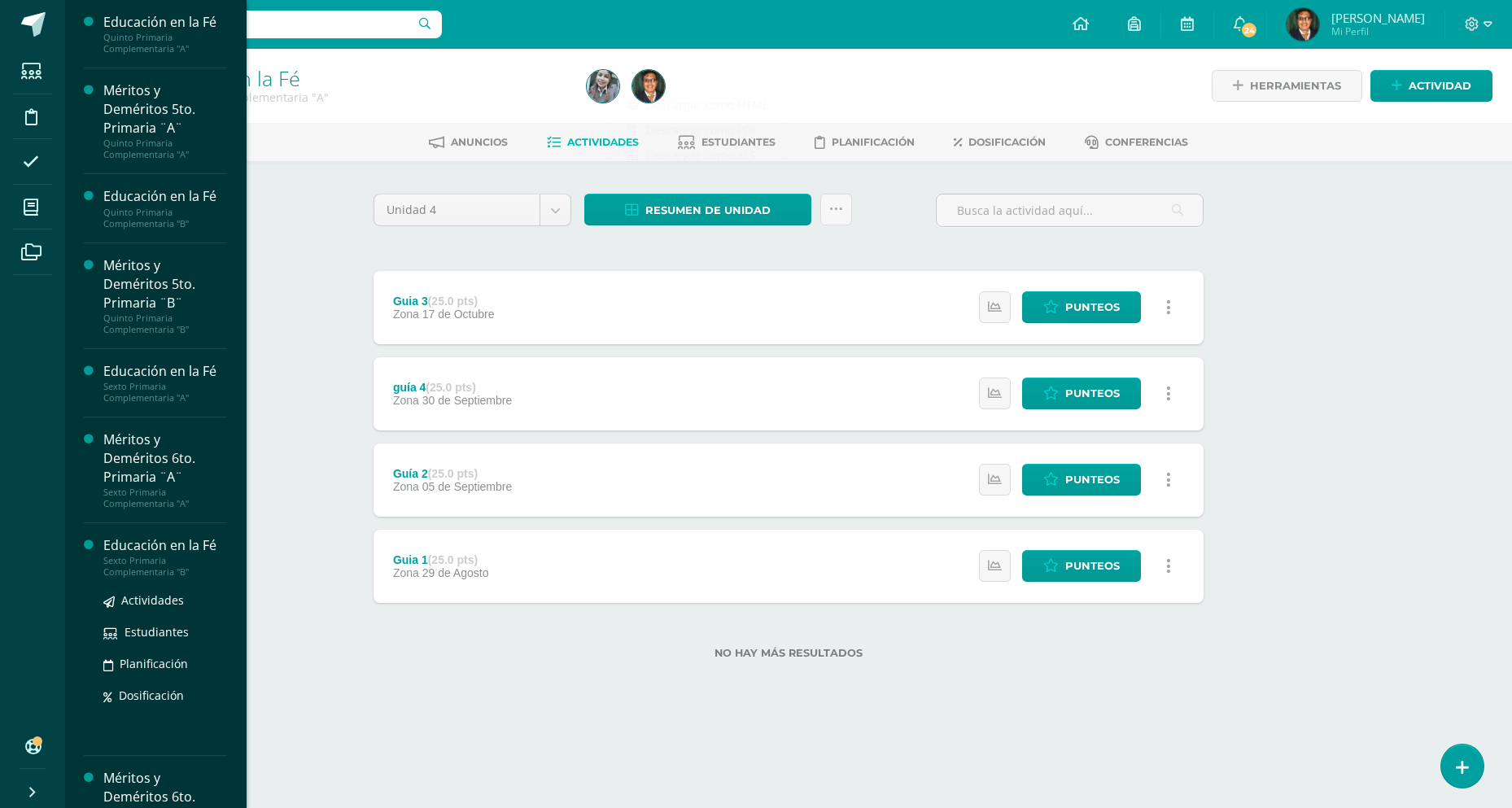
click at [203, 547] on div "Educación en la Fé" at bounding box center [165, 545] width 124 height 19
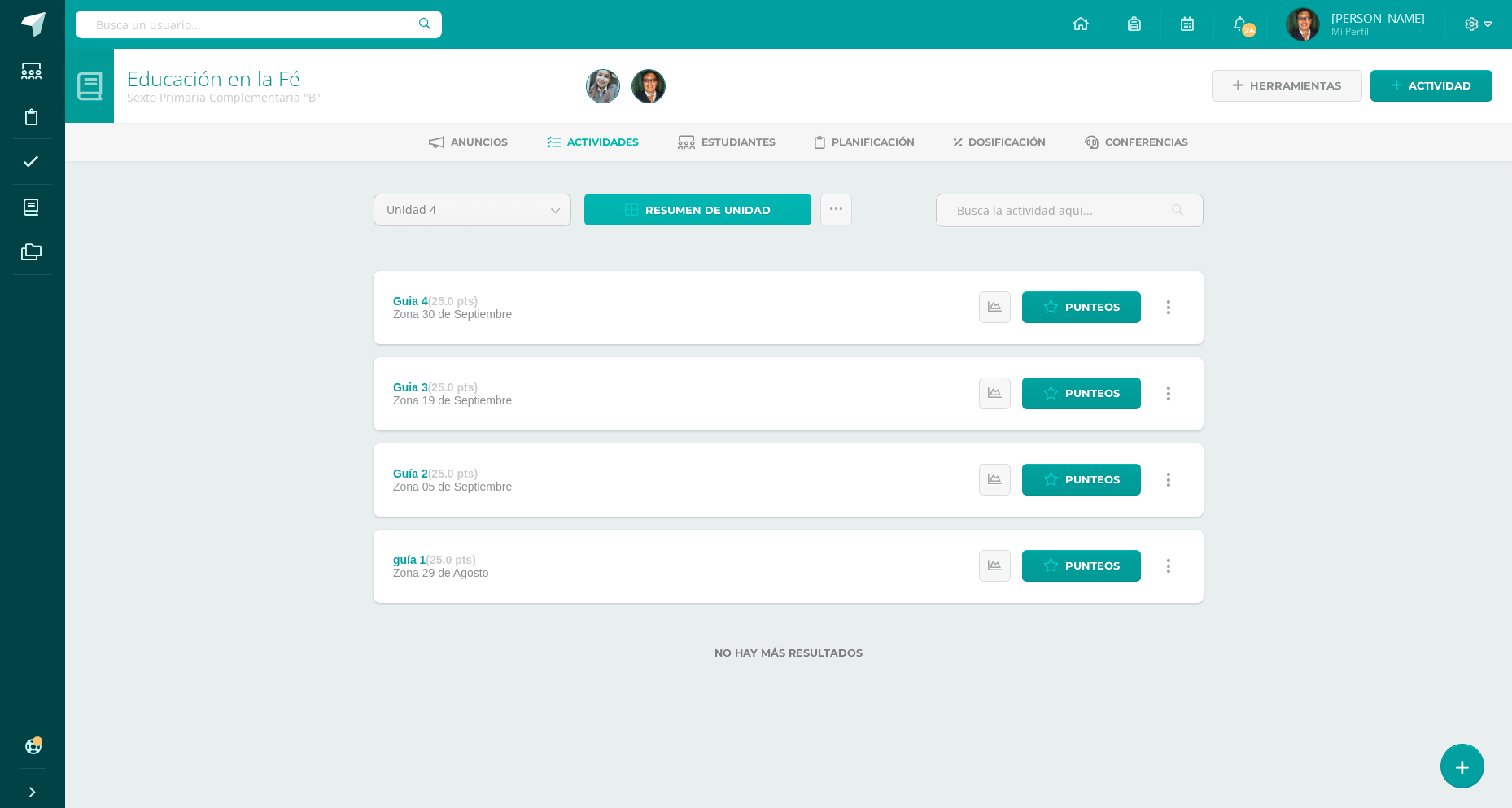
click at [805, 213] on link "Resumen de unidad" at bounding box center [698, 209] width 227 height 32
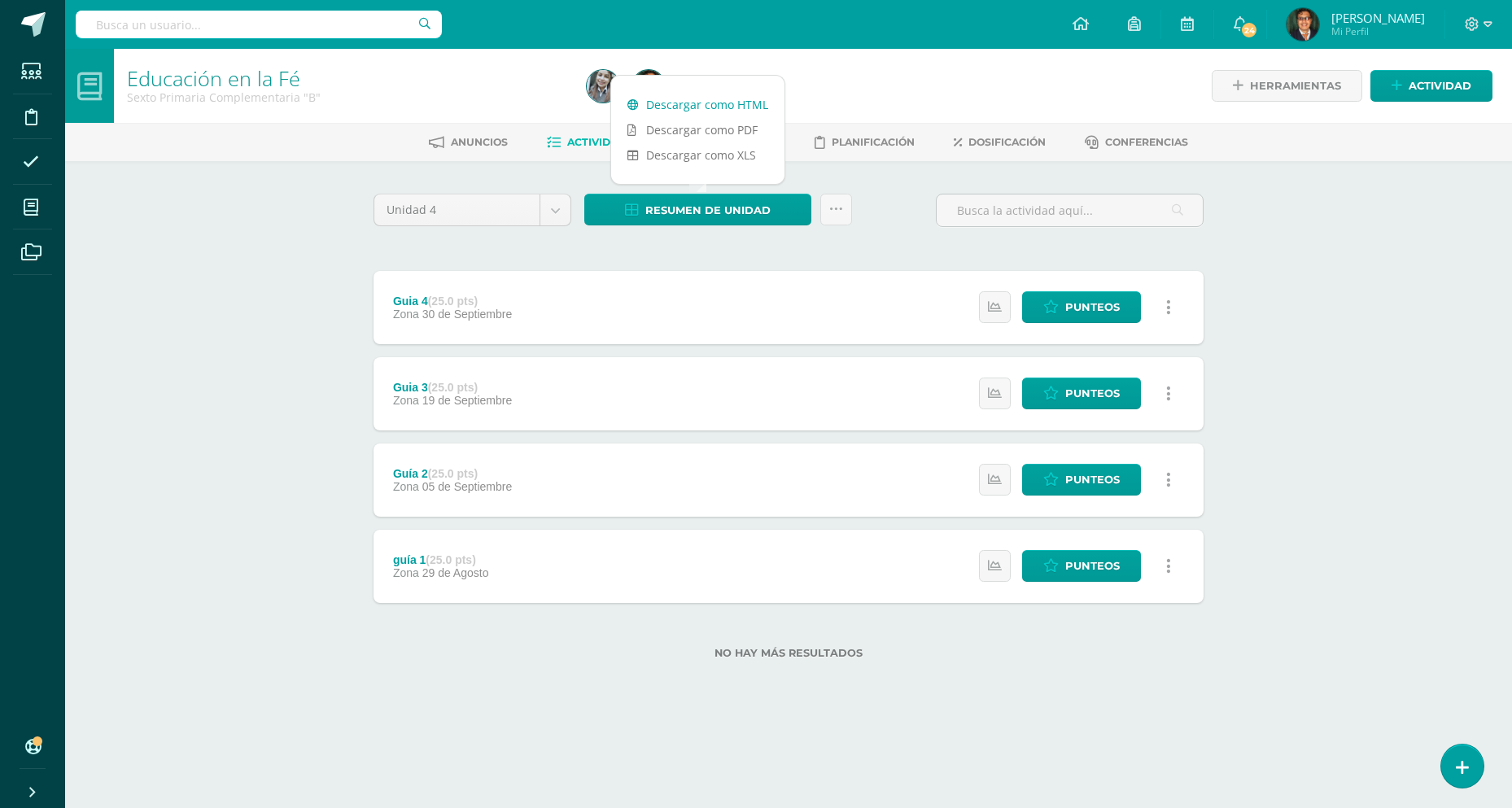
click at [754, 108] on link "Descargar como HTML" at bounding box center [697, 104] width 173 height 25
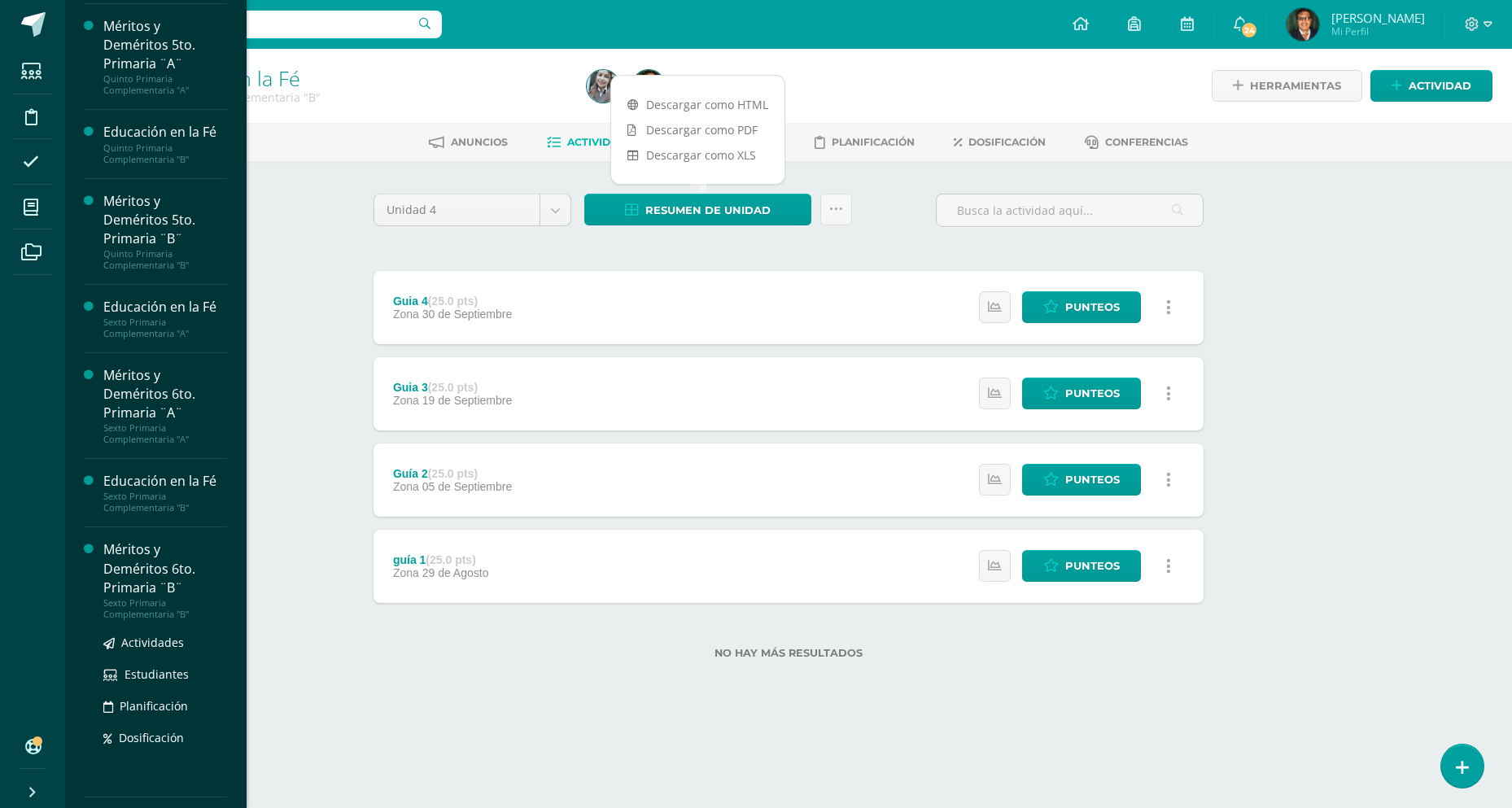
scroll to position [227, 0]
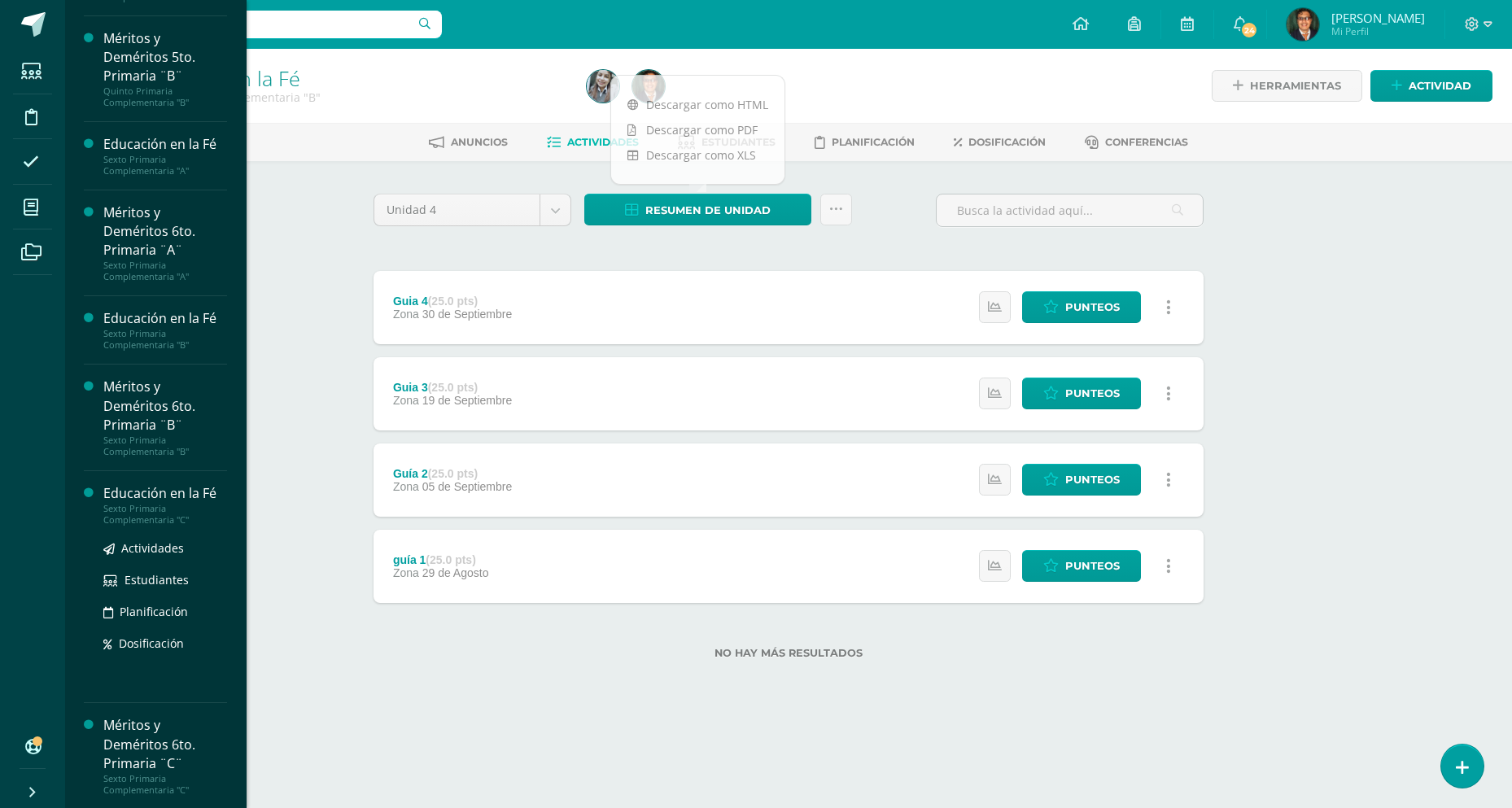
click at [177, 500] on div "Educación en la Fé" at bounding box center [165, 494] width 124 height 19
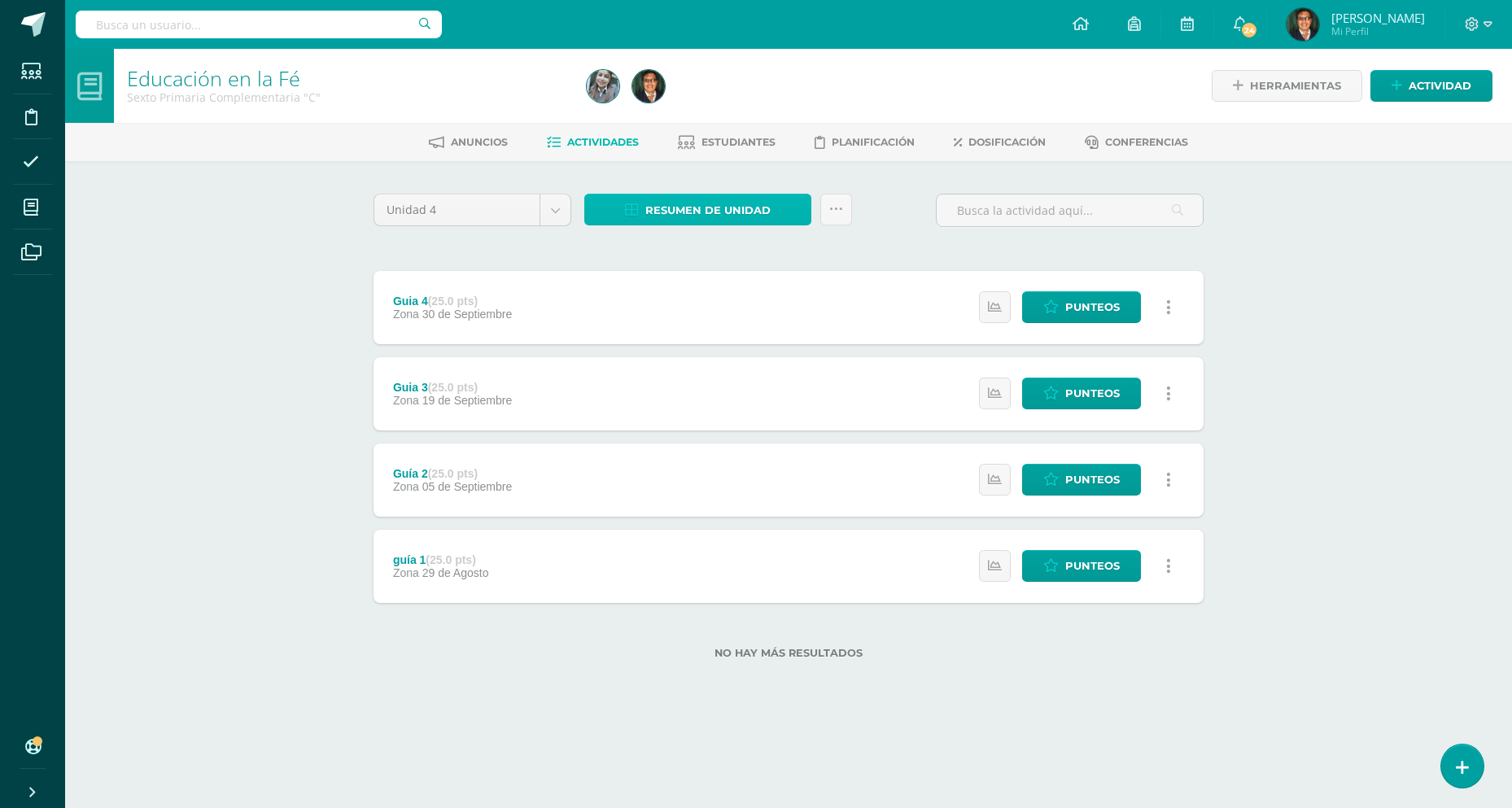
click at [798, 213] on link "Resumen de unidad" at bounding box center [698, 209] width 227 height 32
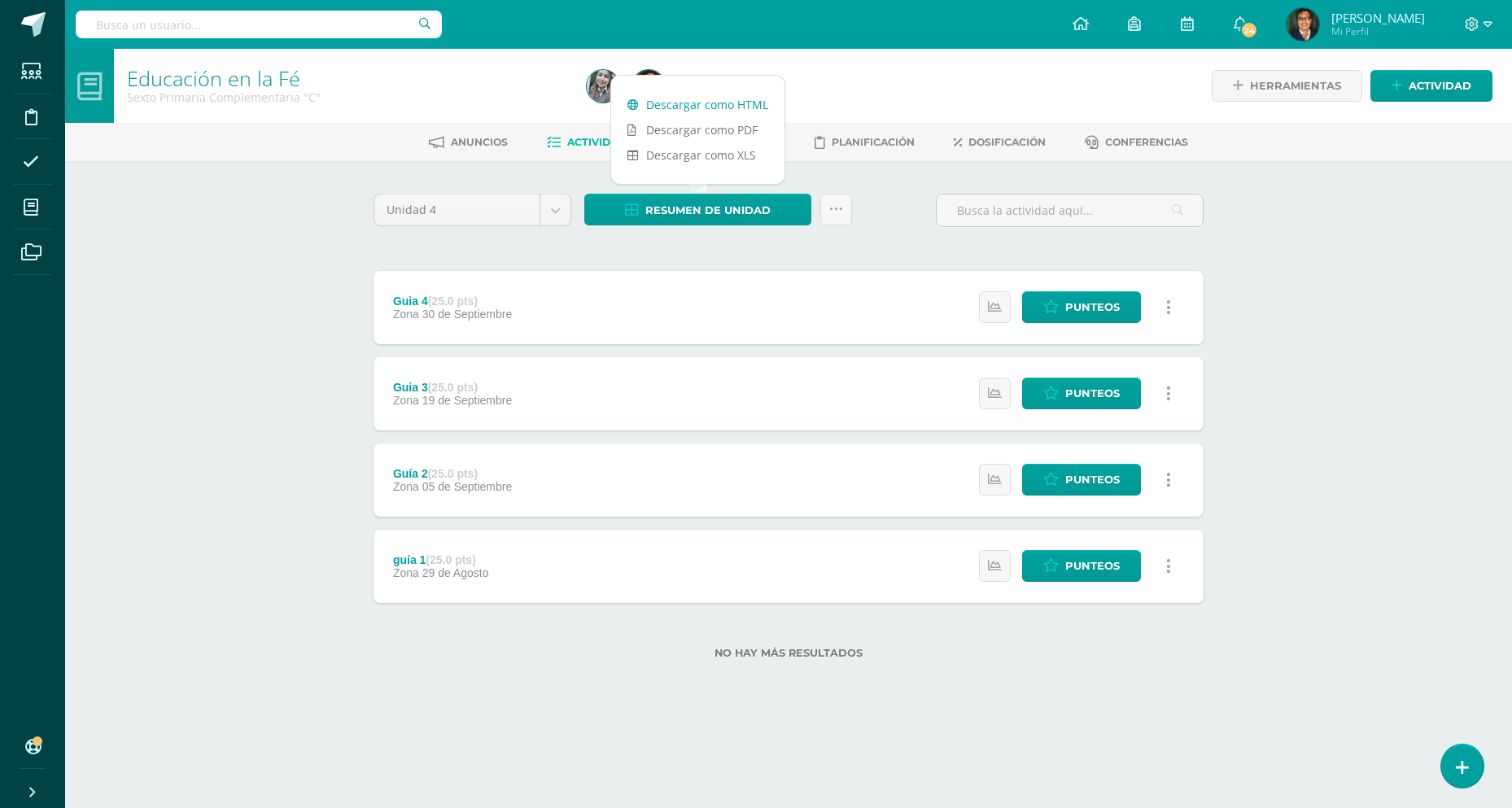
click at [753, 106] on link "Descargar como HTML" at bounding box center [697, 104] width 173 height 25
